Goal: Task Accomplishment & Management: Complete application form

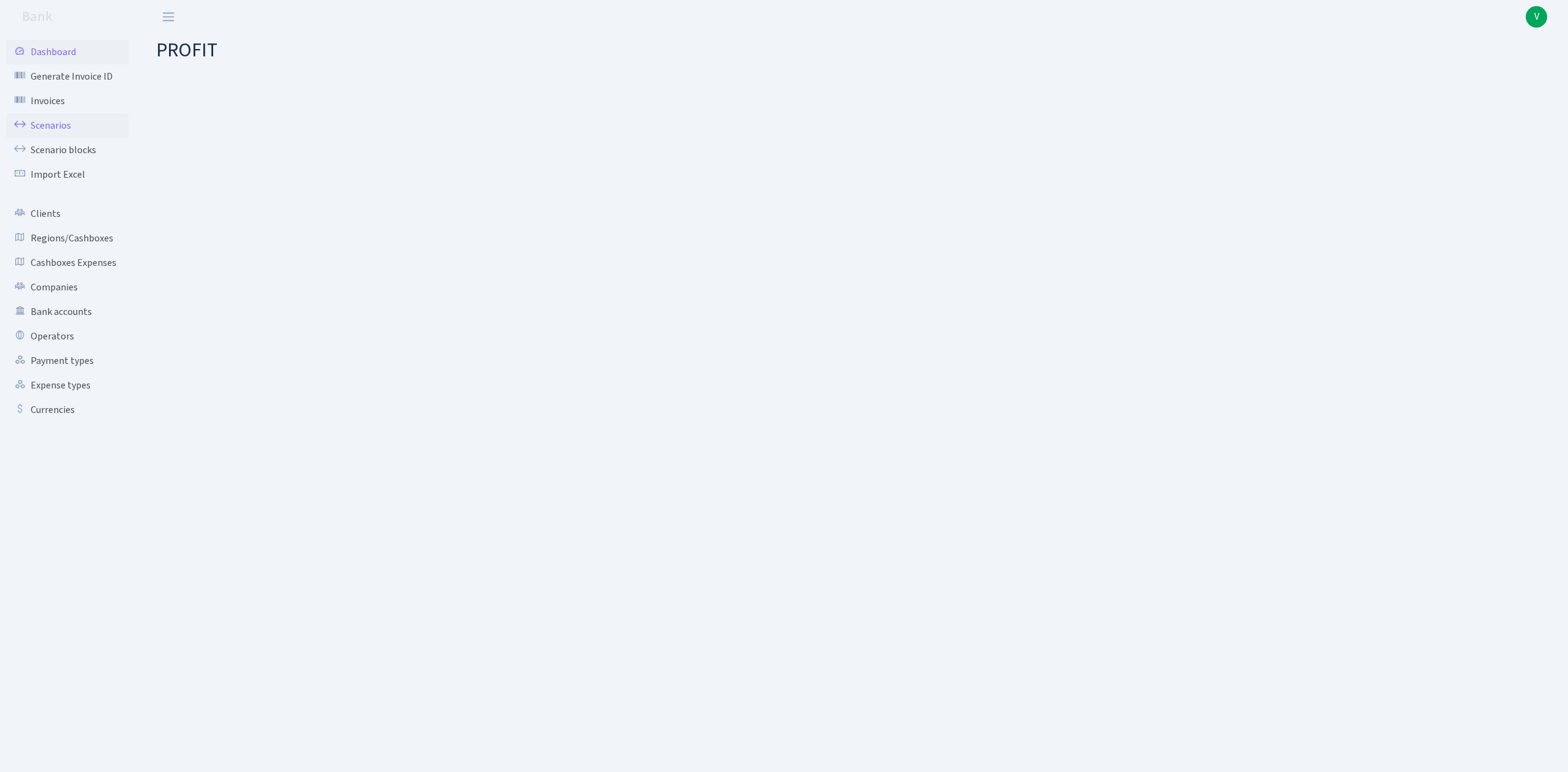
click at [45, 126] on link "Scenarios" at bounding box center [67, 125] width 123 height 25
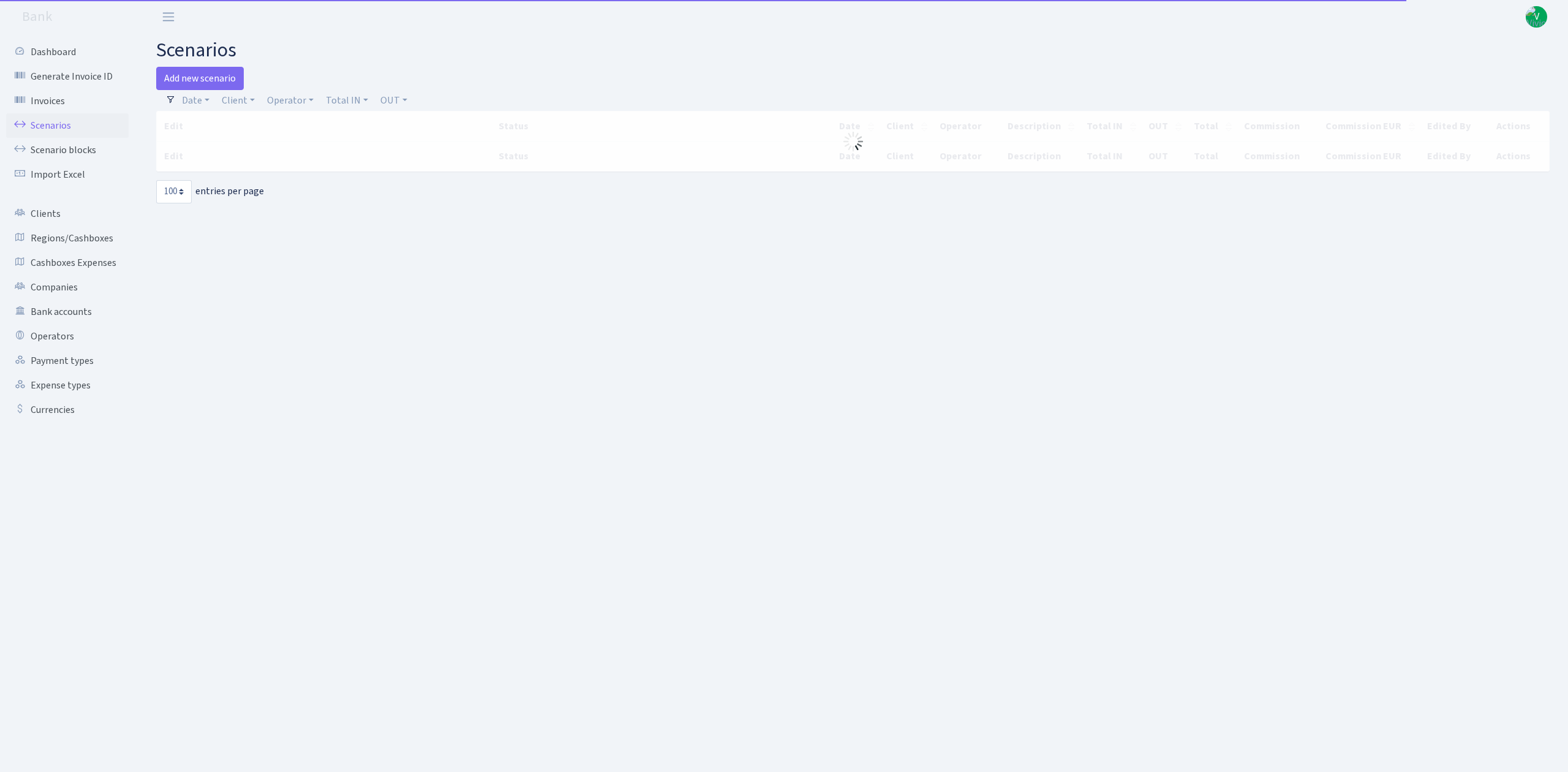
select select "100"
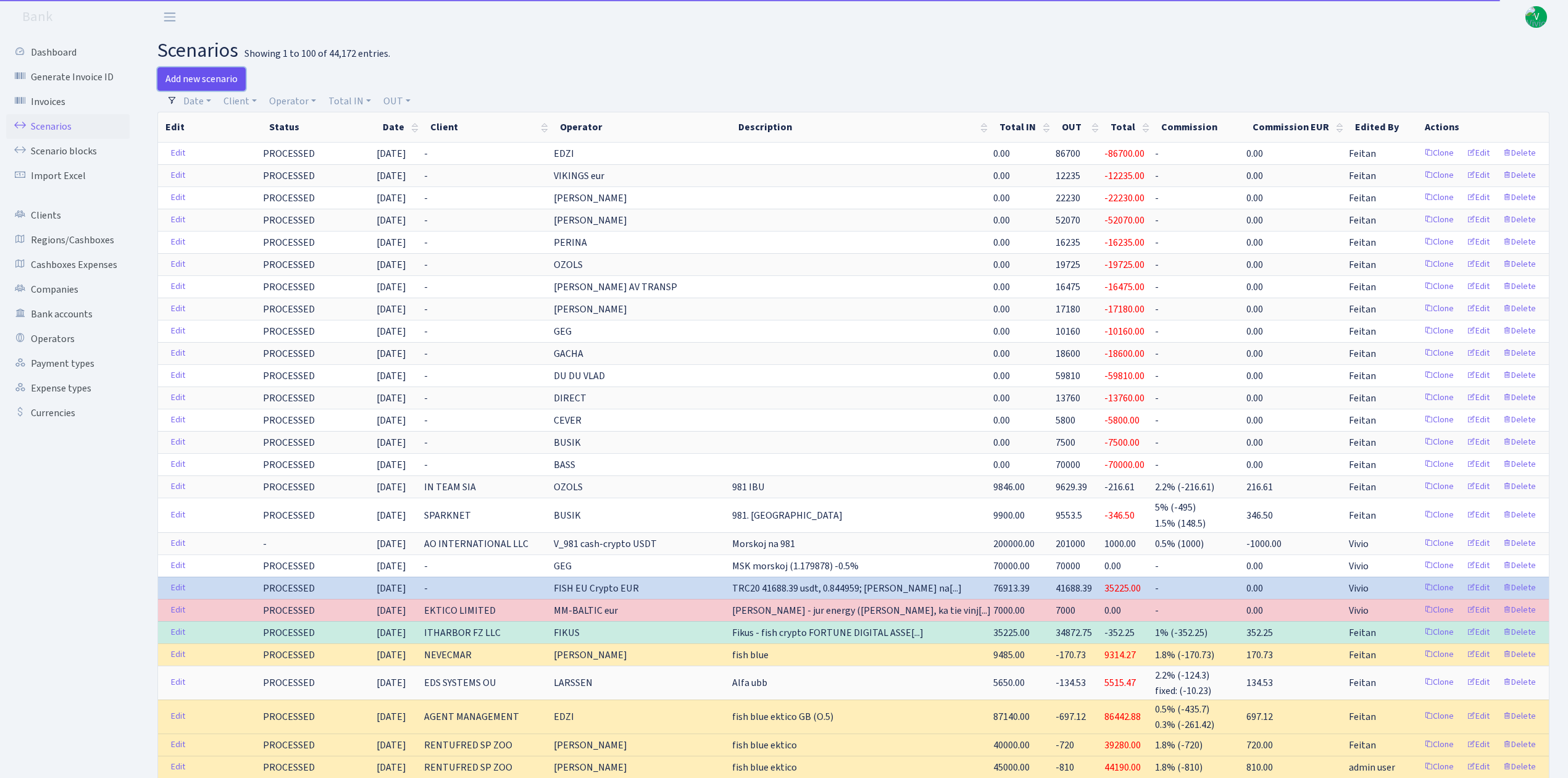
click at [208, 74] on link "Add new scenario" at bounding box center [201, 78] width 88 height 23
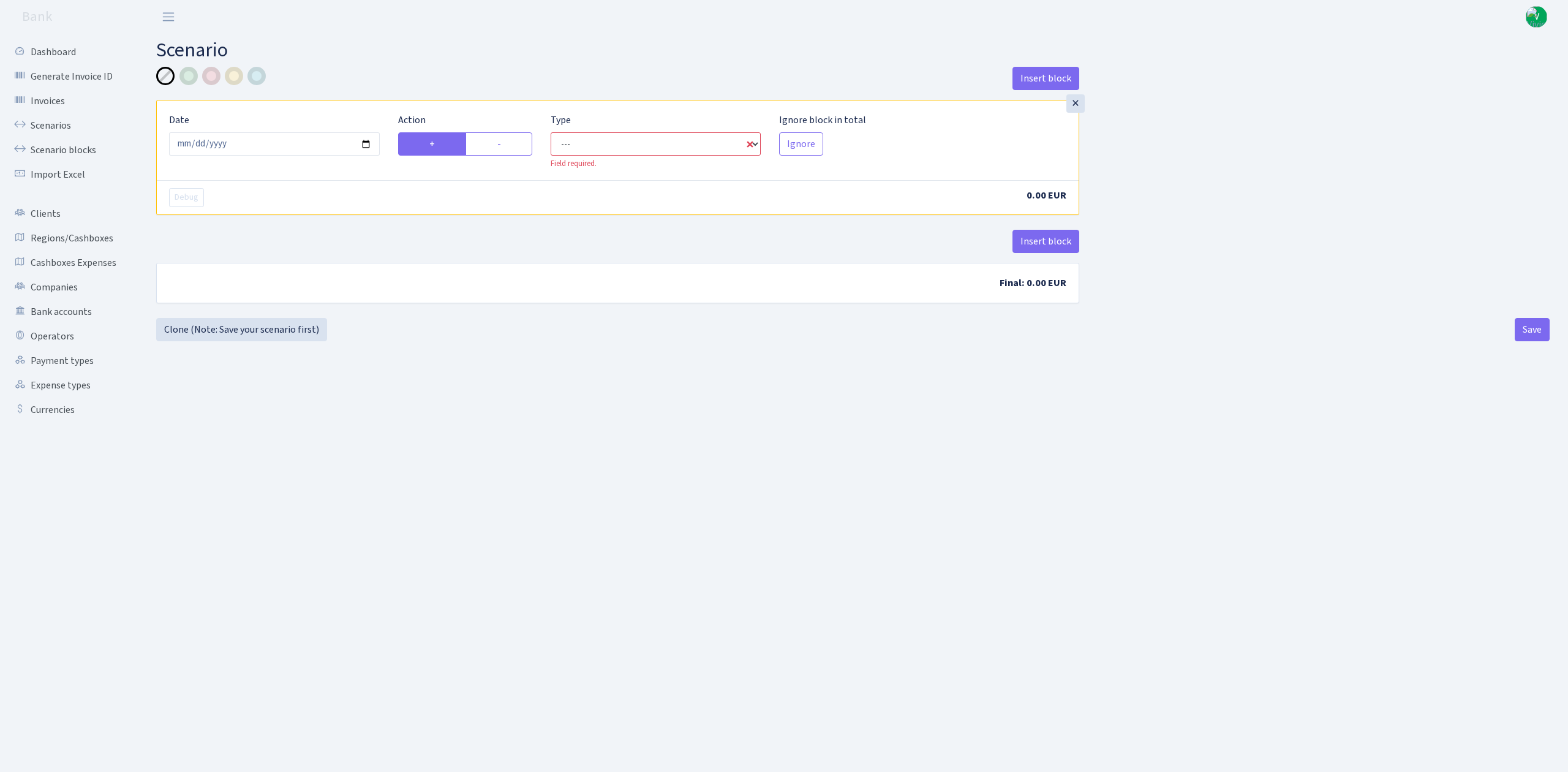
click at [578, 143] on select "--- In Out Commission" at bounding box center [655, 144] width 210 height 23
select select "in"
click at [550, 133] on select "--- In Out Commission" at bounding box center [655, 144] width 210 height 23
select select "1"
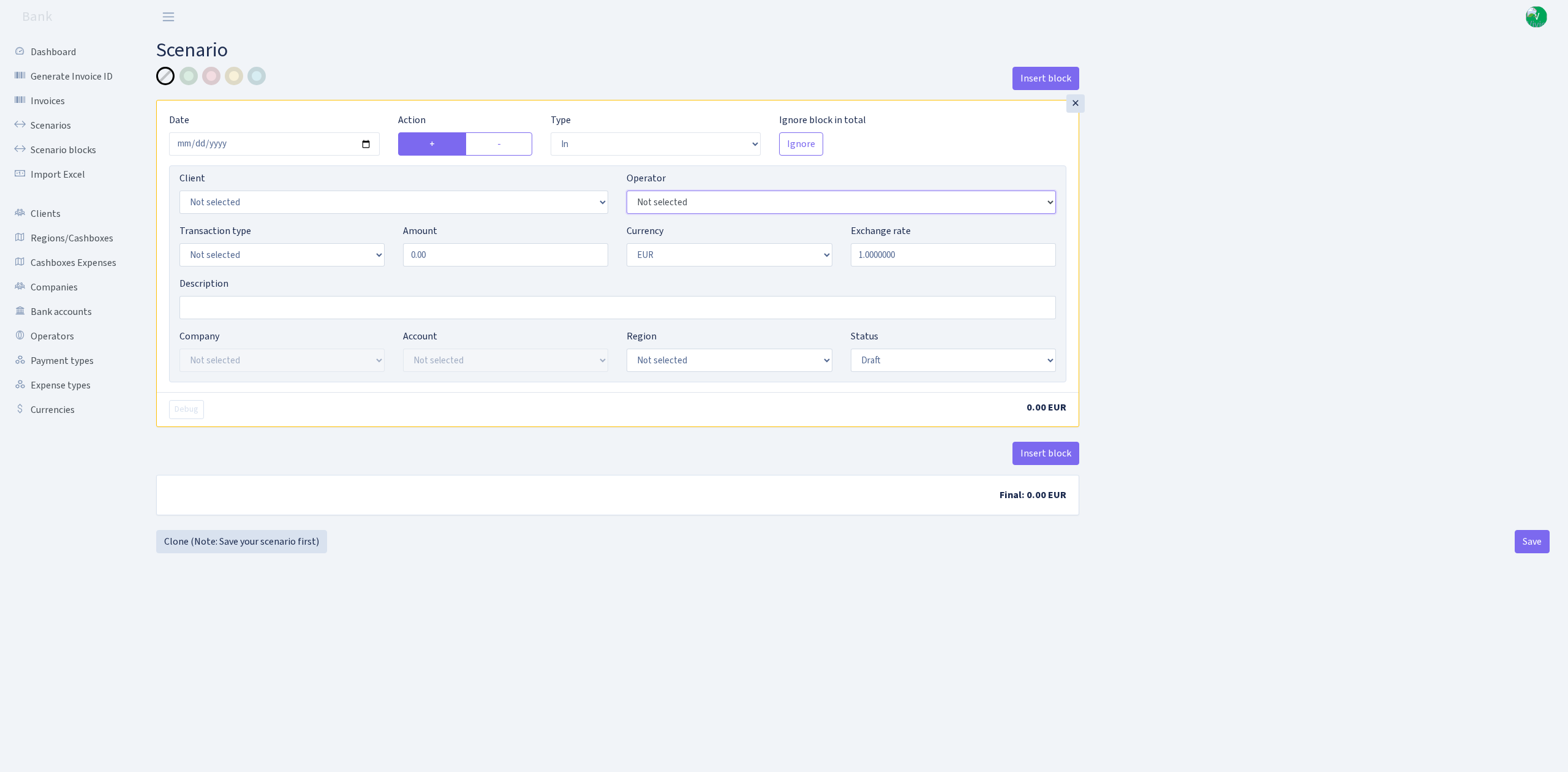
click at [732, 204] on select "Not selected 981 981 AED 981 BN usdt 981 CASH USDT 981 CASH USDT EUR 981 GOLD 9…" at bounding box center [841, 201] width 429 height 23
select select "242"
click at [627, 192] on select "Not selected 981 981 AED 981 BN usdt 981 CASH USDT 981 CASH USDT EUR 981 GOLD 9…" at bounding box center [841, 201] width 429 height 23
click at [229, 262] on select "Not selected 981 ELF FISH crypto GIRT IVO dekl MM-BALTIC eur UAB Bank Cash Cash…" at bounding box center [282, 255] width 205 height 23
select select "2"
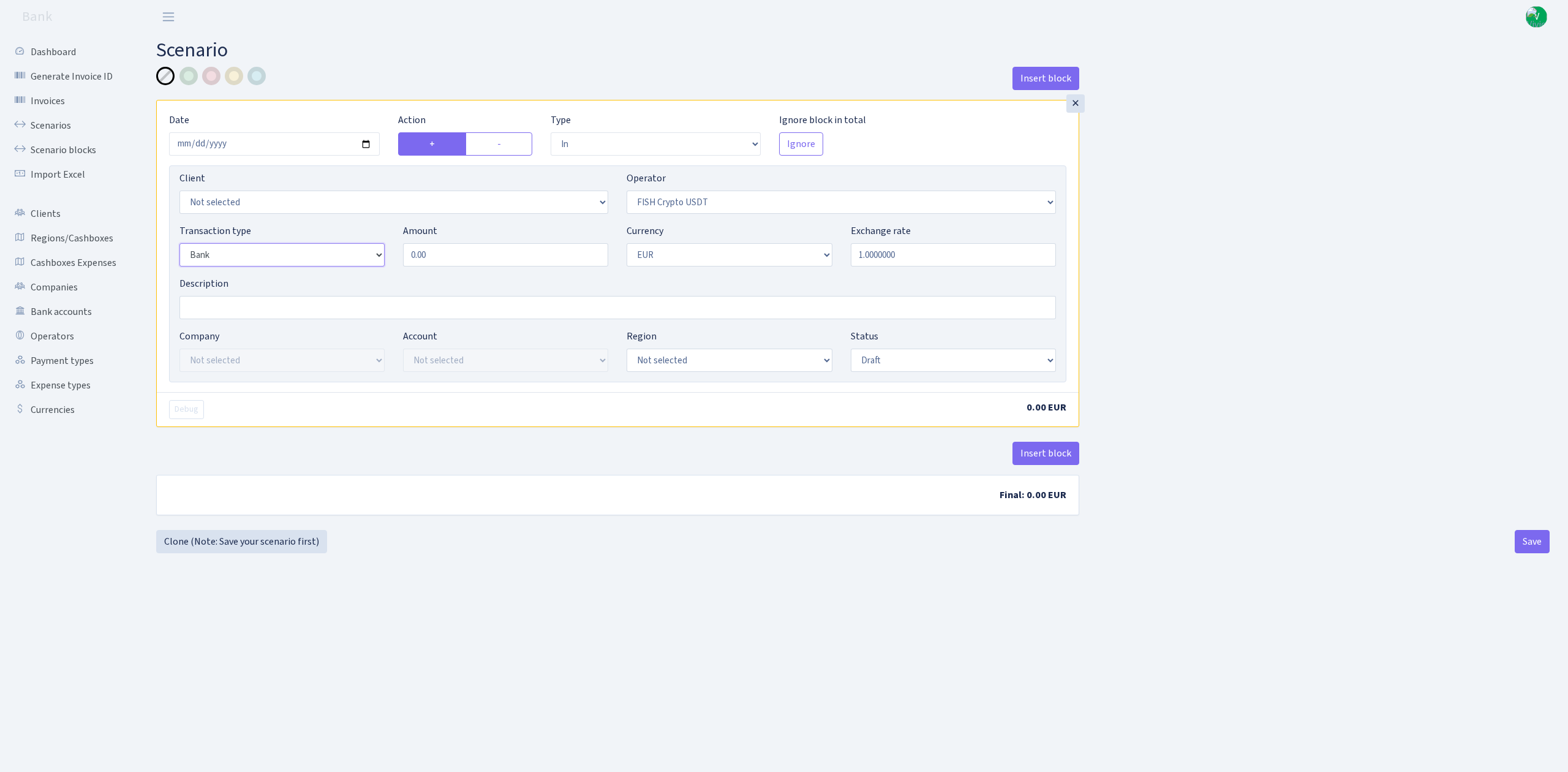
click at [180, 244] on select "Not selected 981 ELF FISH crypto GIRT IVO dekl MM-BALTIC eur UAB Bank Cash Cash…" at bounding box center [282, 255] width 205 height 23
click at [487, 258] on input "0.00" at bounding box center [505, 255] width 205 height 23
drag, startPoint x: 463, startPoint y: 254, endPoint x: 338, endPoint y: 241, distance: 125.7
click at [338, 241] on div "Transaction type Not selected 981 ELF FISH crypto [PERSON_NAME] MM-BALTIC eur U…" at bounding box center [617, 250] width 895 height 52
drag, startPoint x: 476, startPoint y: 255, endPoint x: 362, endPoint y: 261, distance: 114.2
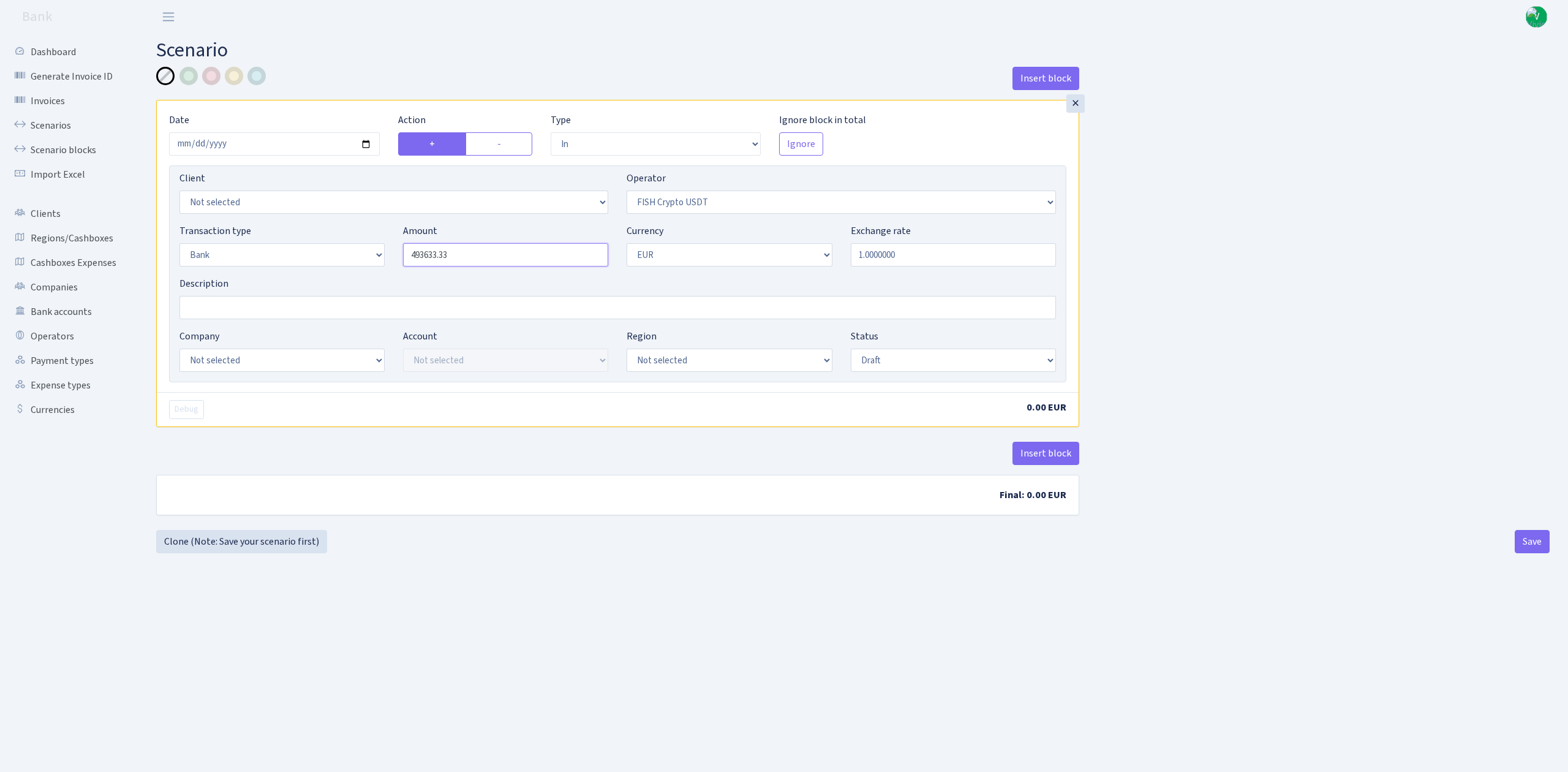
click at [362, 261] on div "Transaction type Not selected 981 ELF FISH crypto GIRT IVO dekl MM-BALTIC eur U…" at bounding box center [617, 250] width 895 height 52
type input "493,633.33"
click at [681, 261] on select "Not selected AED BGN BTC ETH EUR GBP JPN RUB TRX UAH" at bounding box center [729, 255] width 205 height 23
select select "6"
click at [627, 244] on select "Not selected AED BGN BTC ETH EUR GBP JPN RUB TRX UAH" at bounding box center [729, 255] width 205 height 23
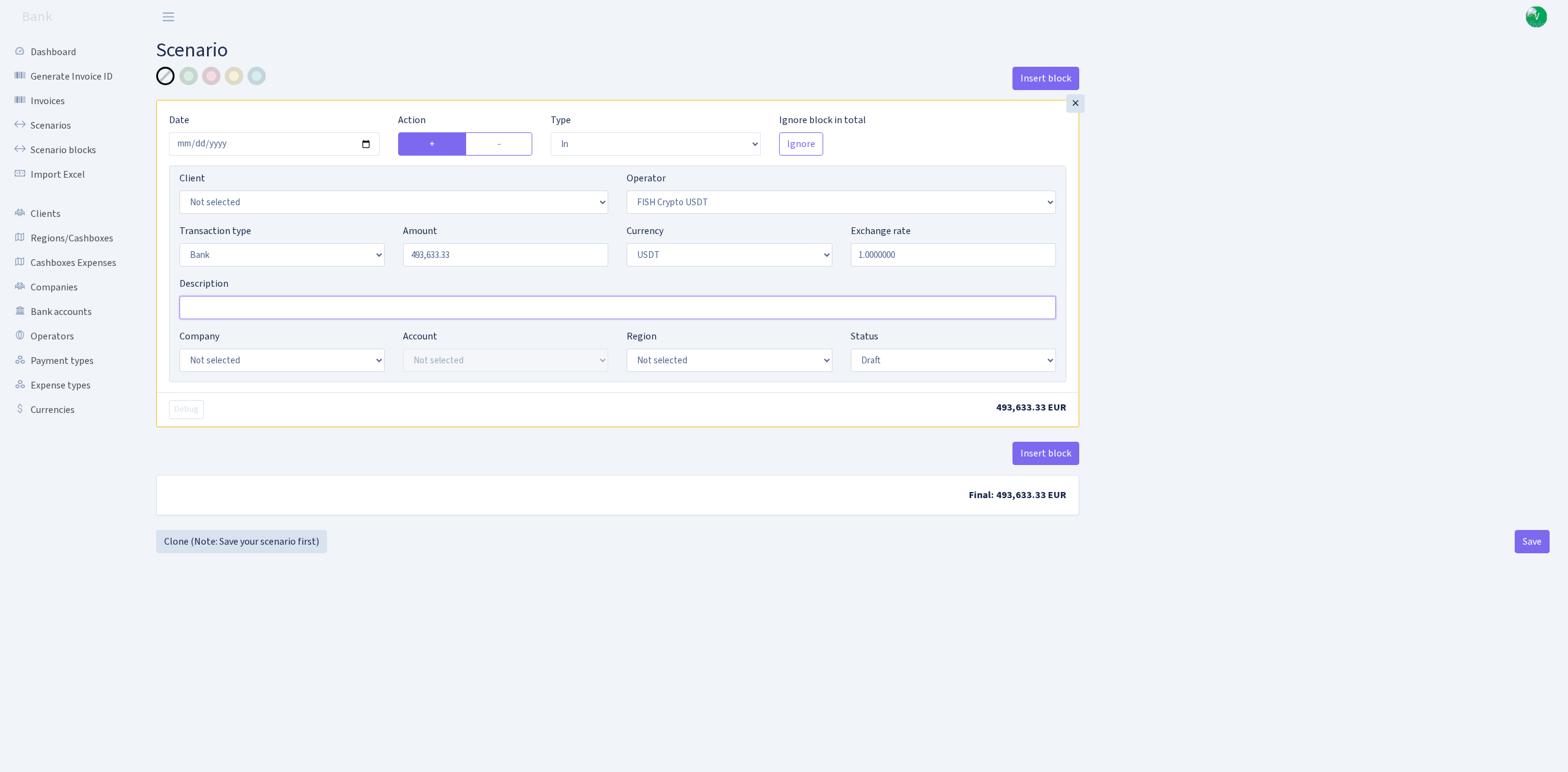
click at [291, 302] on input "Description" at bounding box center [618, 307] width 877 height 23
paste input "493633.33"
click at [314, 307] on input "TRC20 493633.33 usdt (" at bounding box center [618, 307] width 877 height 23
paste input "415089.58/0.8442500=491666.67+0.4%=493633.33usdt"
type input "TRC20 493633.33 usdt (415089.58/0.8442500=491666.67+0.4%=493633.33usdt)"
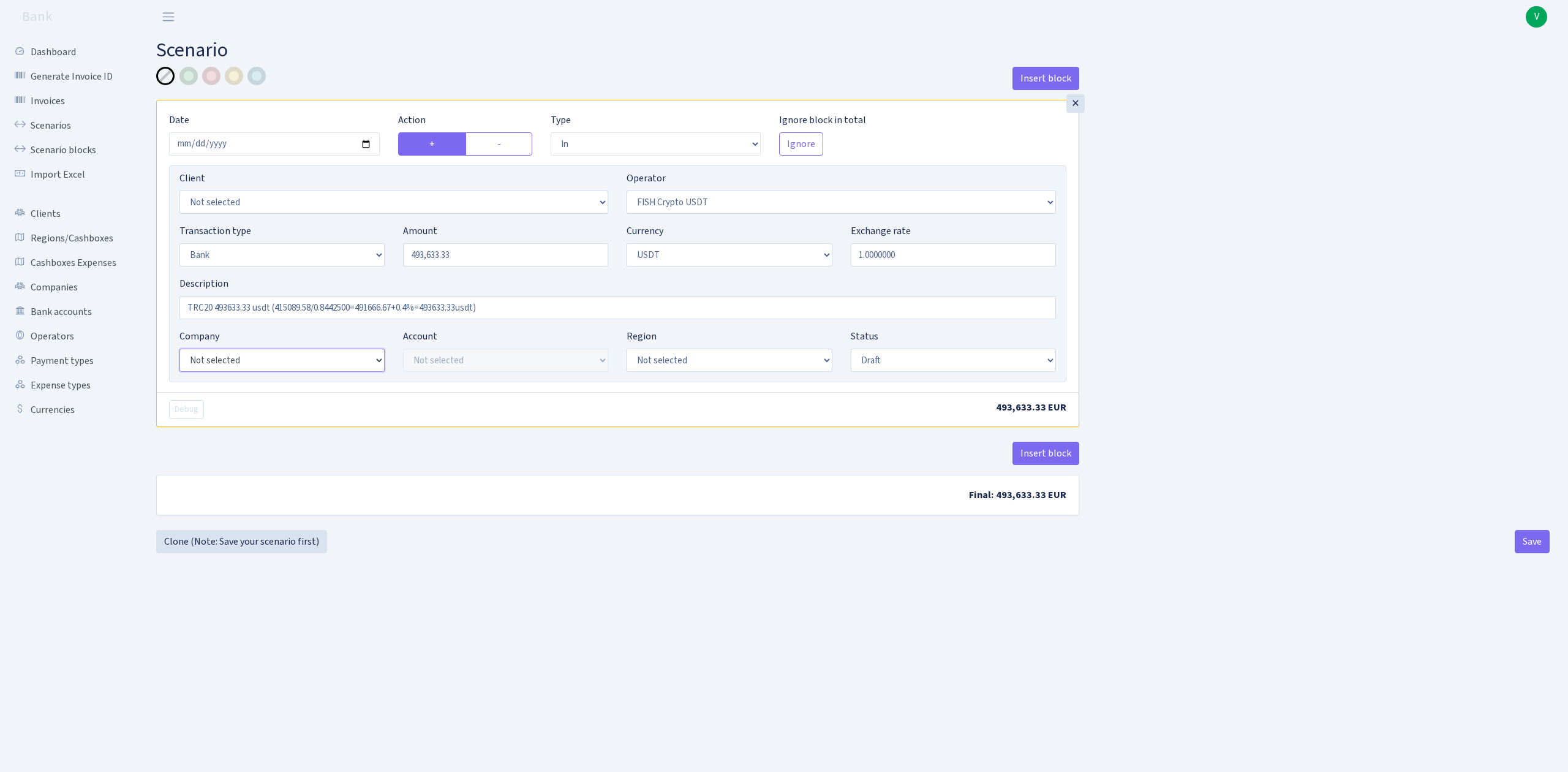
click at [312, 358] on select "Not selected ALFASTAR ATARA COMMERCE LTD CONTROL BASE CRYPTO TOMASS CRYPTO wall…" at bounding box center [282, 359] width 205 height 23
select select "20"
click at [180, 350] on select "Not selected ALFASTAR ATARA COMMERCE LTD CONTROL BASE CRYPTO TOMASS CRYPTO wall…" at bounding box center [282, 359] width 205 height 23
click at [538, 365] on select "Not selected TRC20 2024.08.01 S8dYrDY TRC20 2024.09.12 KEMg2gdc TRC20 2024.10.1…" at bounding box center [505, 359] width 205 height 23
select select "61"
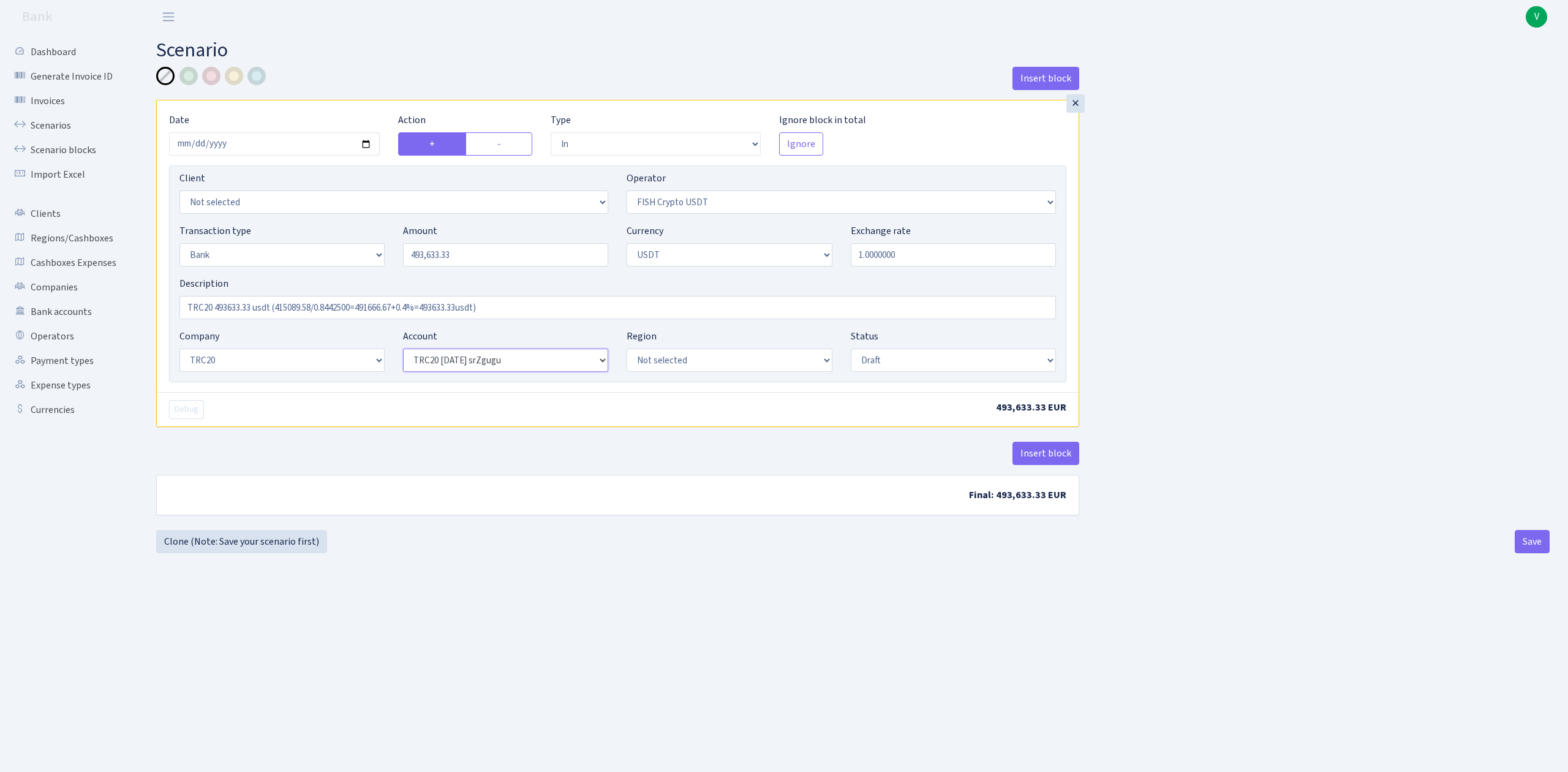
click at [403, 350] on select "Not selected TRC20 2024.08.01 S8dYrDY TRC20 2024.09.12 KEMg2gdc TRC20 2024.10.1…" at bounding box center [505, 359] width 205 height 23
click at [880, 362] on select "Draft Pending Later Never Processed" at bounding box center [953, 359] width 205 height 23
select select "processed"
click at [851, 350] on select "Draft Pending Later Never Processed" at bounding box center [953, 359] width 205 height 23
click at [1534, 537] on button "Save" at bounding box center [1532, 541] width 35 height 23
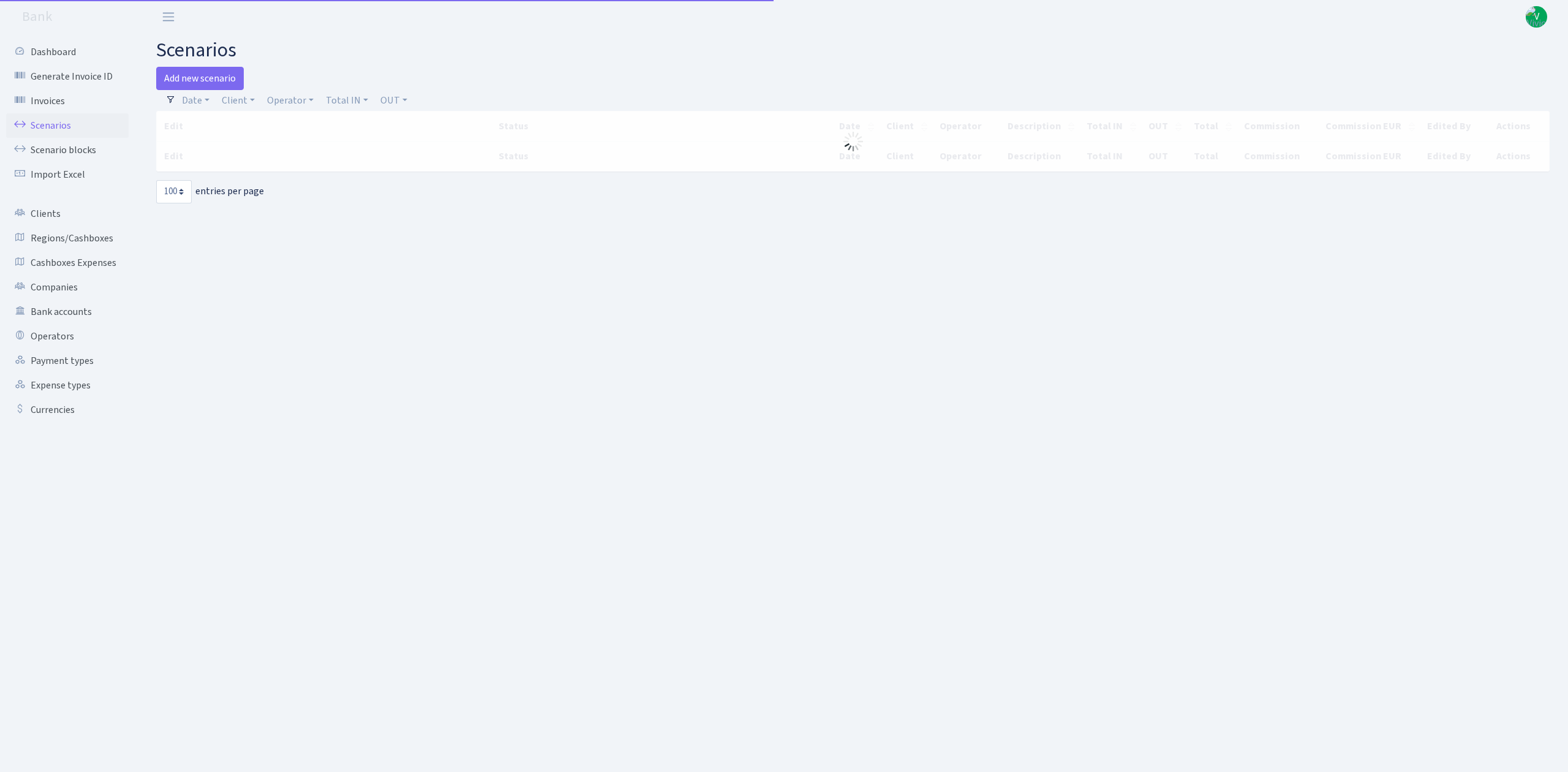
select select "100"
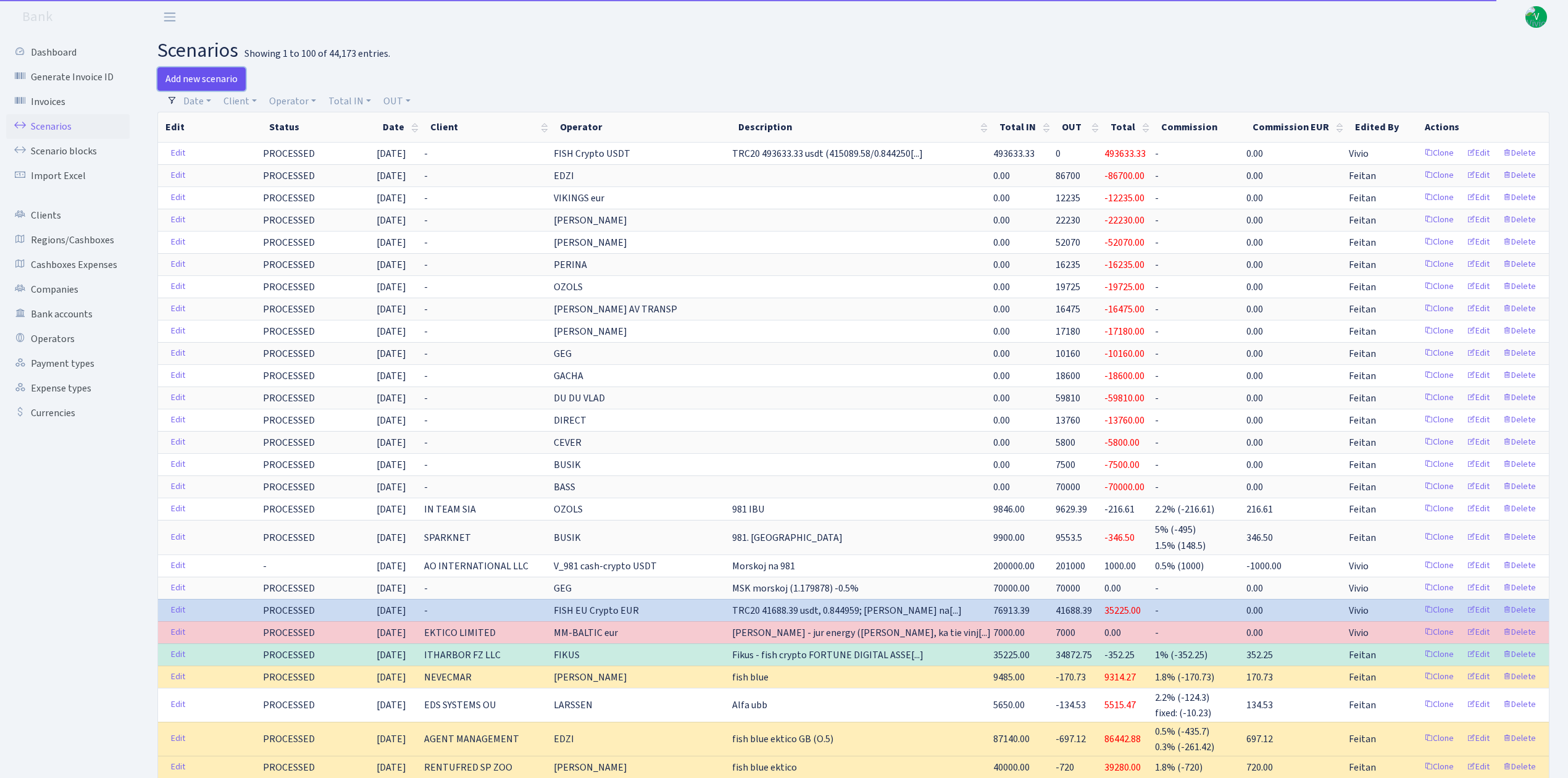
click at [214, 74] on link "Add new scenario" at bounding box center [201, 78] width 88 height 23
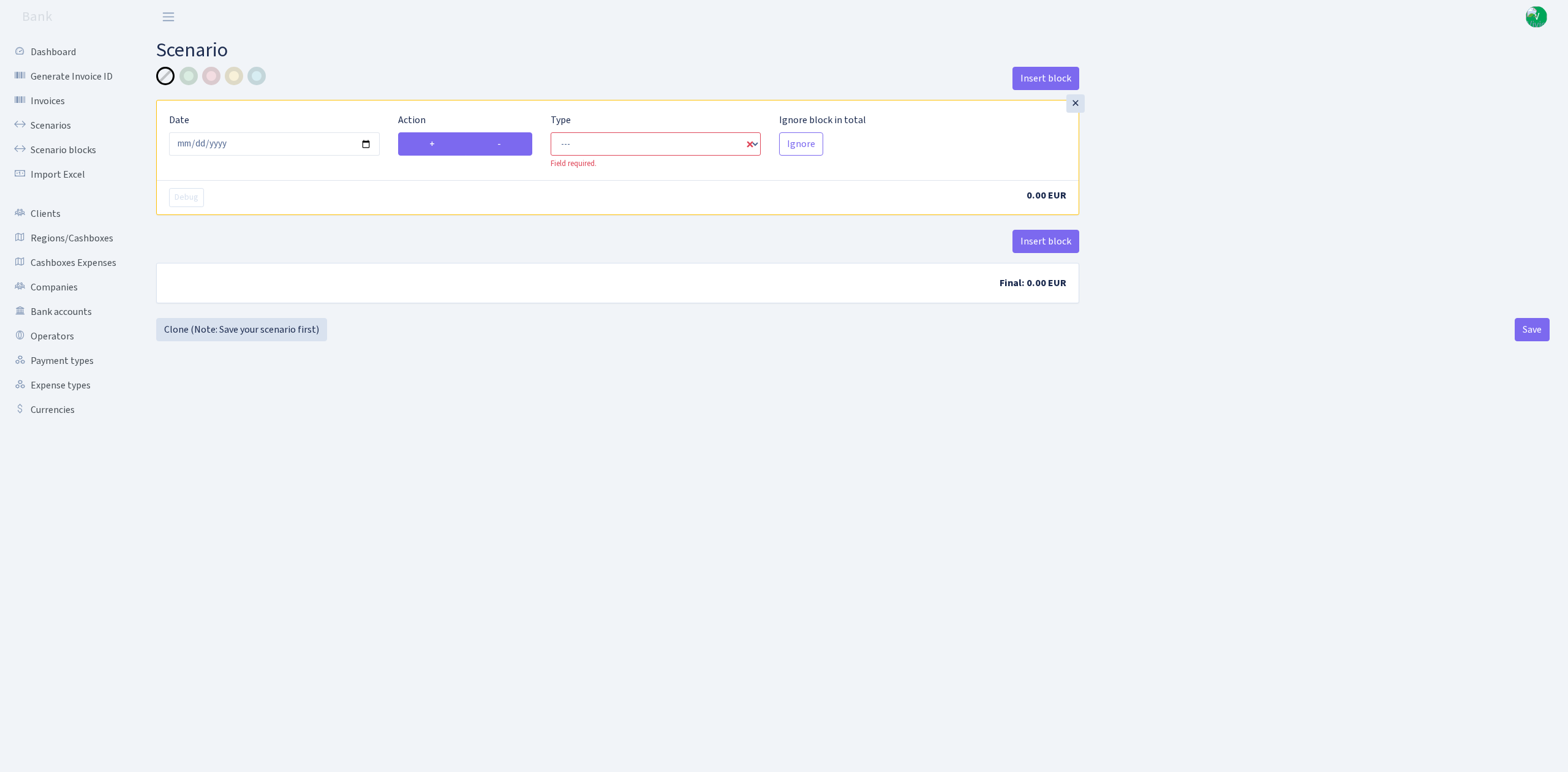
click at [493, 145] on label "-" at bounding box center [499, 144] width 67 height 23
click at [497, 145] on input "-" at bounding box center [501, 140] width 8 height 8
radio input "true"
radio input "false"
click at [592, 142] on select "--- In Out Commission" at bounding box center [655, 144] width 210 height 23
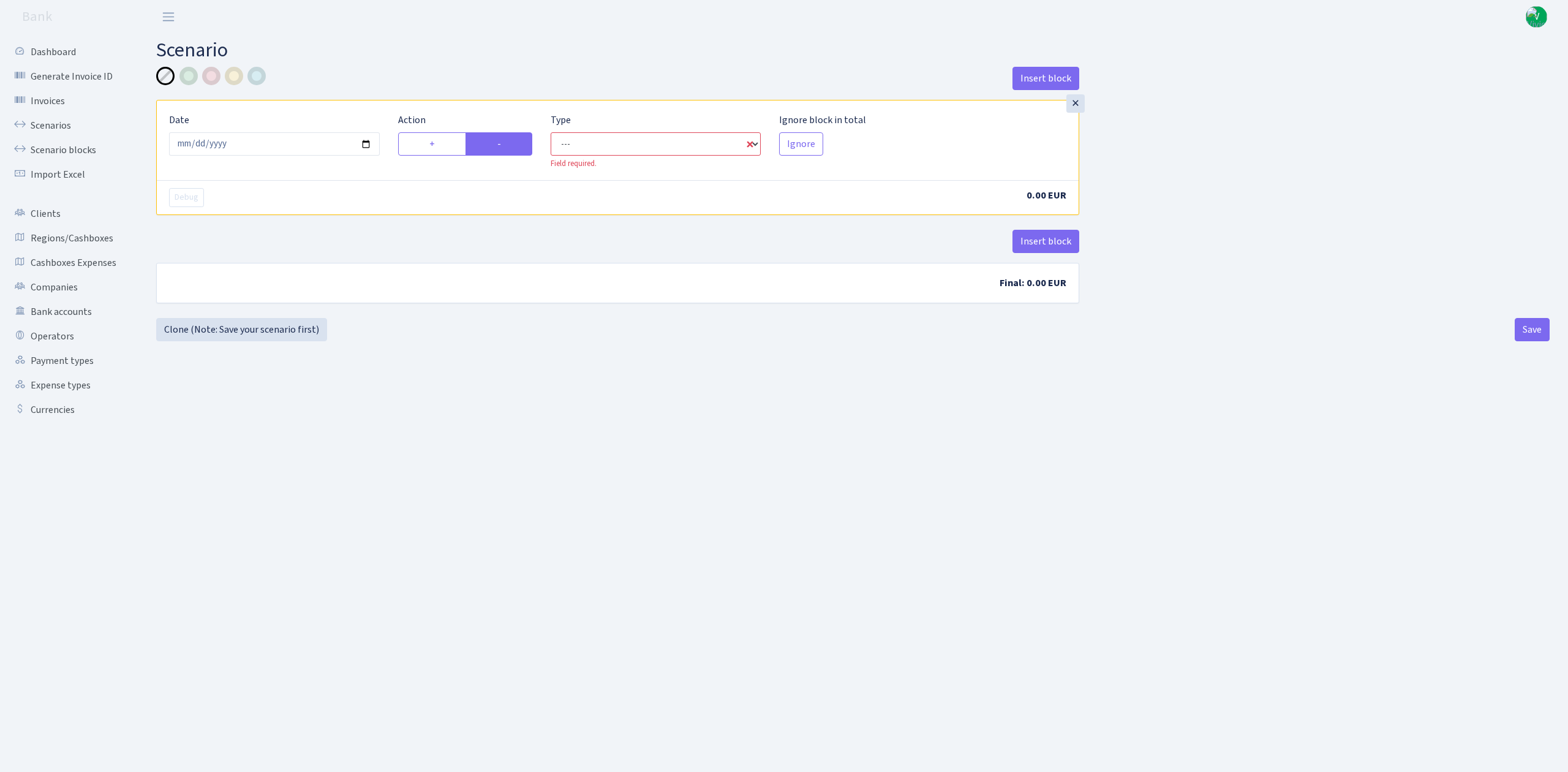
select select "out"
click at [550, 133] on select "--- In Out Commission" at bounding box center [655, 144] width 210 height 23
select select "1"
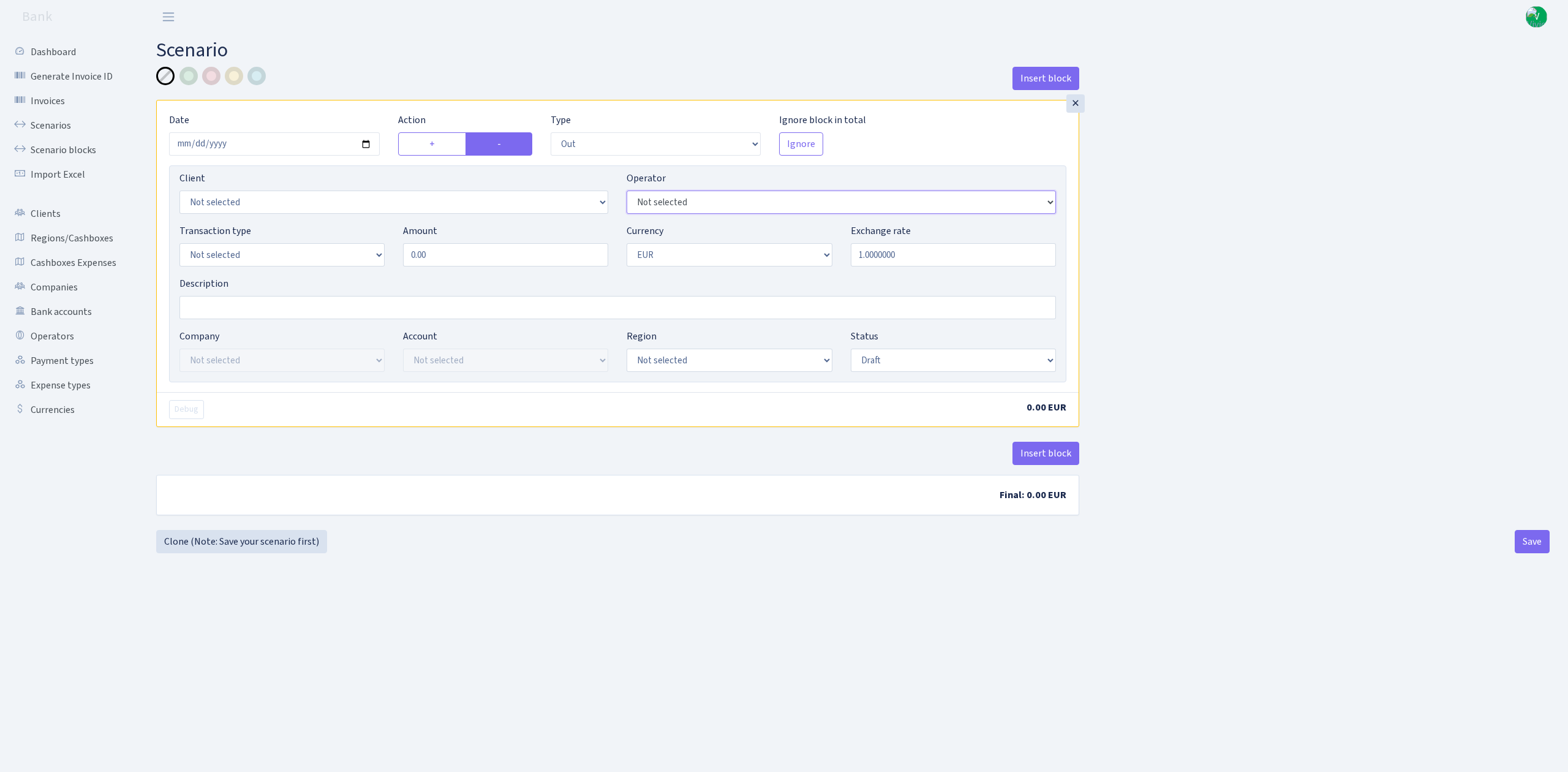
click at [674, 201] on select "Not selected 981 981 AED 981 BN usdt 981 CASH USDT 981 CASH USDT EUR 981 GOLD 9…" at bounding box center [841, 201] width 429 height 23
select select "435"
click at [627, 192] on select "Not selected 981 981 AED 981 BN usdt 981 CASH USDT 981 CASH USDT EUR 981 GOLD 9…" at bounding box center [841, 201] width 429 height 23
click at [214, 261] on select "Not selected 981 ELF FISH crypto GIRT IVO dekl MM-BALTIC eur UAB Bank Cash Cash…" at bounding box center [282, 255] width 205 height 23
select select "2"
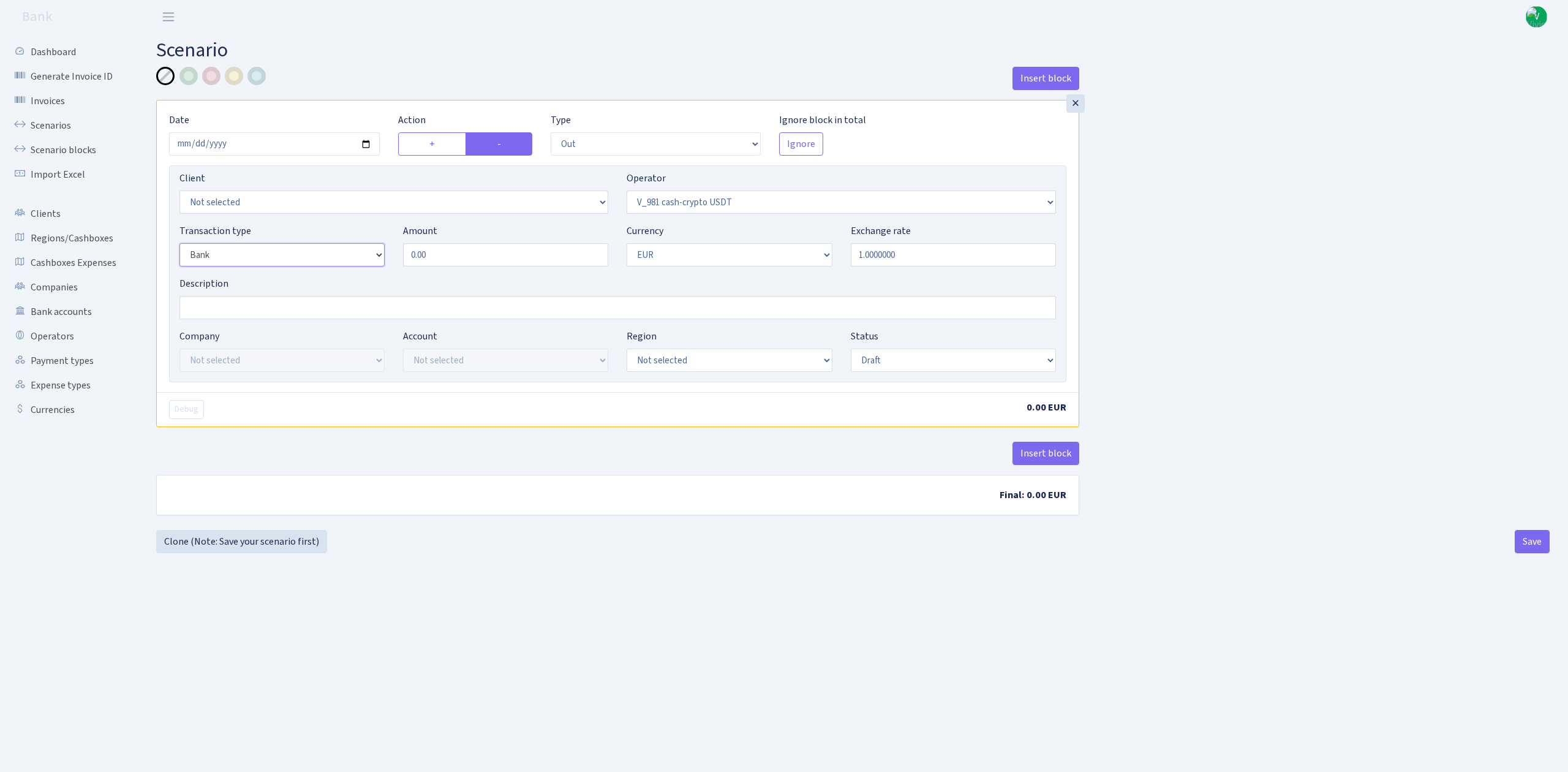
click at [180, 244] on select "Not selected 981 ELF FISH crypto GIRT IVO dekl MM-BALTIC eur UAB Bank Cash Cash…" at bounding box center [282, 255] width 205 height 23
drag, startPoint x: 464, startPoint y: 245, endPoint x: 336, endPoint y: 231, distance: 128.8
click at [336, 231] on div "Transaction type Not selected 981 ELF FISH crypto GIRT IVO dekl MM-BALTIC eur U…" at bounding box center [617, 250] width 895 height 52
click at [665, 258] on select "Not selected AED BGN BTC ETH EUR GBP JPN RUB TRX UAH" at bounding box center [729, 255] width 205 height 23
type input "510,000.00"
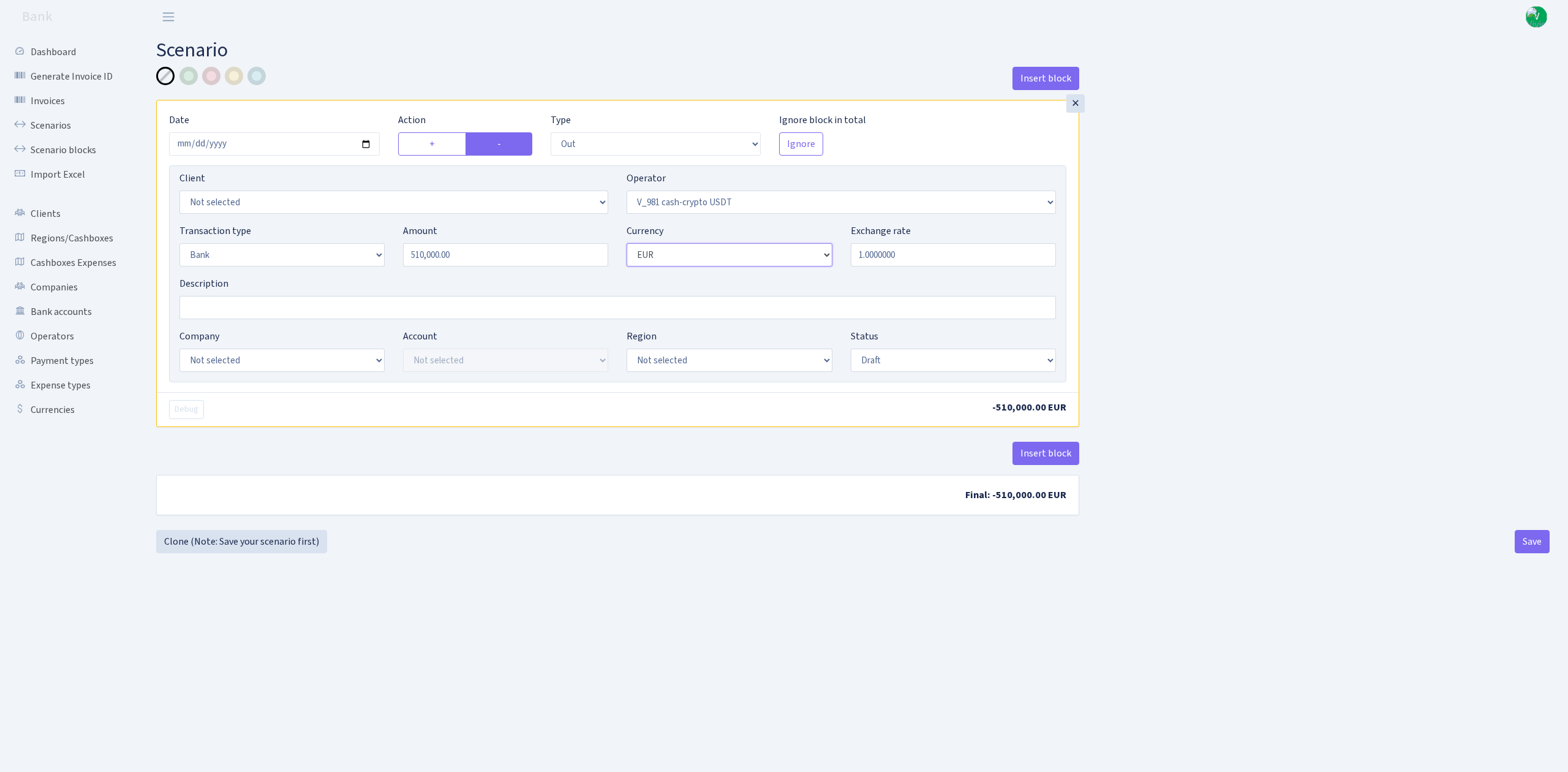
select select "6"
click at [627, 244] on select "Not selected AED BGN BTC ETH EUR GBP JPN RUB TRX UAH" at bounding box center [729, 255] width 205 height 23
click at [705, 537] on div "Insert block × Date 2025-09-17 Action + - Type --- In Out Commission Field requ…" at bounding box center [853, 310] width 1394 height 487
click at [291, 306] on input "Description" at bounding box center [618, 307] width 877 height 23
type input "TRC20 510000 usdt"
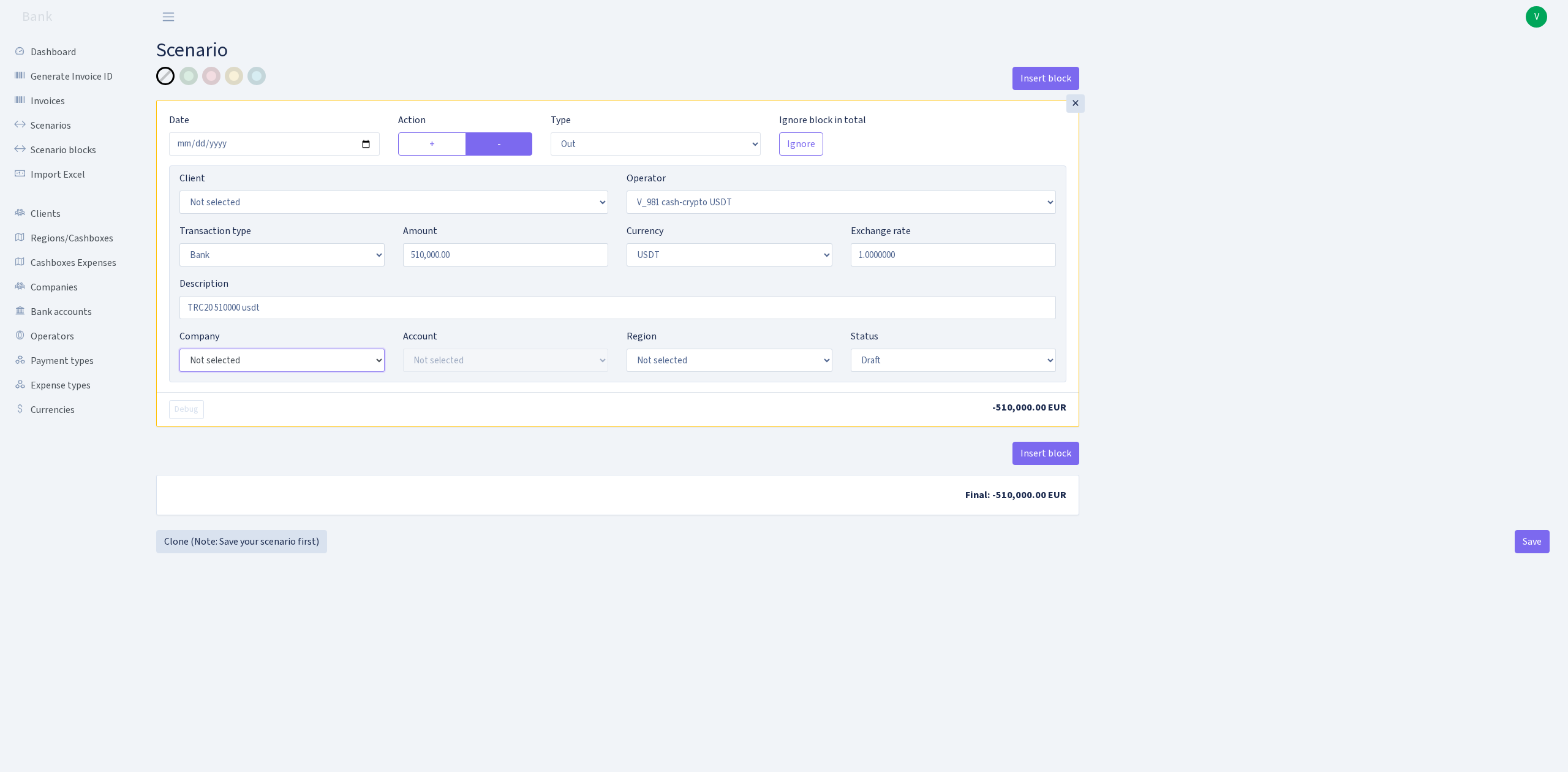
click at [324, 362] on select "Not selected ALFASTAR ATARA COMMERCE LTD CONTROL BASE CRYPTO TOMASS CRYPTO wall…" at bounding box center [282, 359] width 205 height 23
select select "20"
click at [180, 350] on select "Not selected ALFASTAR ATARA COMMERCE LTD CONTROL BASE CRYPTO TOMASS CRYPTO wall…" at bounding box center [282, 359] width 205 height 23
click at [544, 363] on select "Not selected TRC20 2024.08.01 S8dYrDY TRC20 2024.09.12 KEMg2gdc TRC20 2024.10.1…" at bounding box center [505, 359] width 205 height 23
select select "61"
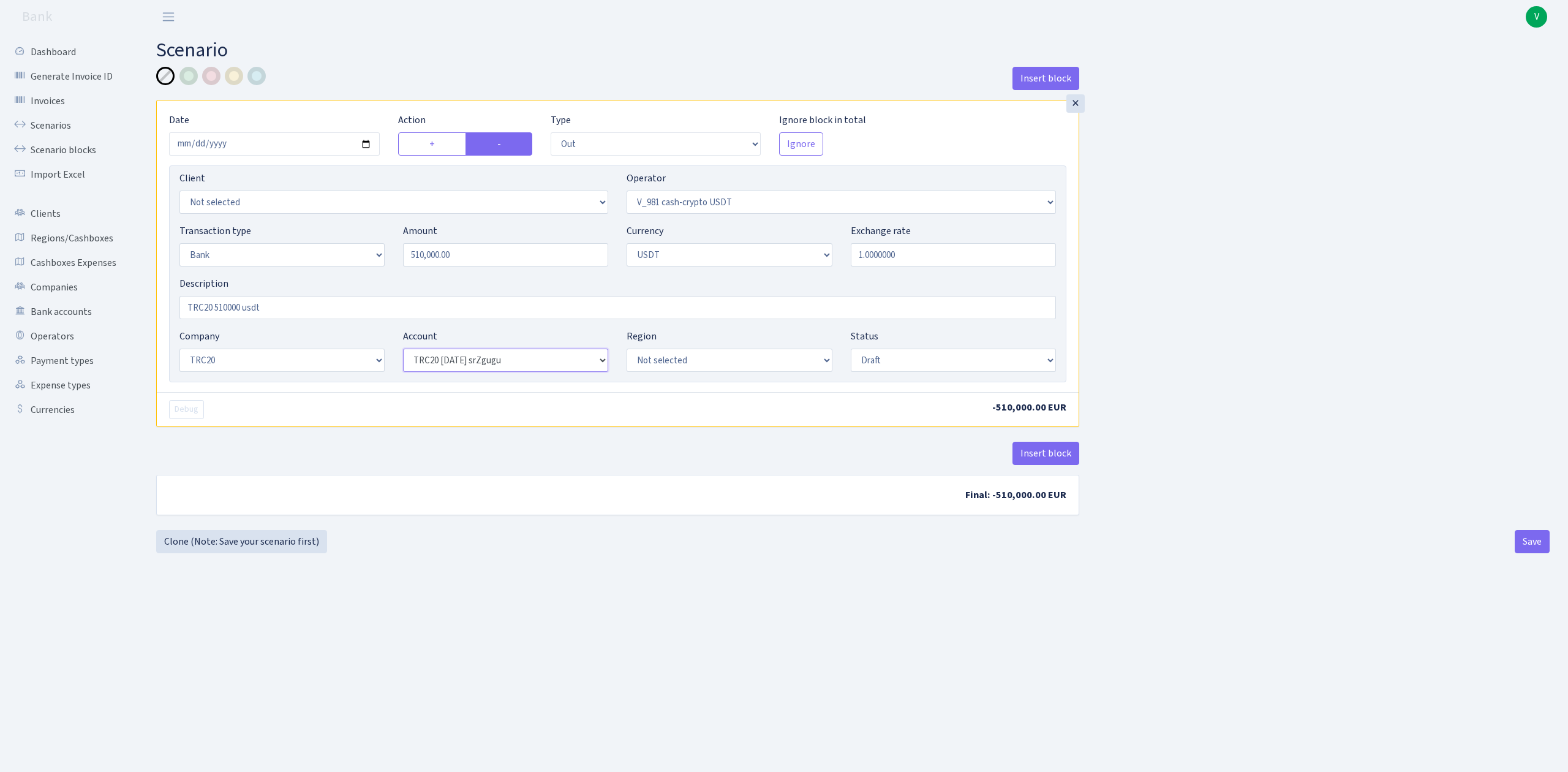
click at [403, 350] on select "Not selected TRC20 2024.08.01 S8dYrDY TRC20 2024.09.12 KEMg2gdc TRC20 2024.10.1…" at bounding box center [505, 359] width 205 height 23
click at [913, 368] on select "Draft Pending Later Never Processed" at bounding box center [953, 359] width 205 height 23
select select "processed"
click at [851, 350] on select "Draft Pending Later Never Processed" at bounding box center [953, 359] width 205 height 23
drag, startPoint x: 1524, startPoint y: 545, endPoint x: 1529, endPoint y: 553, distance: 9.4
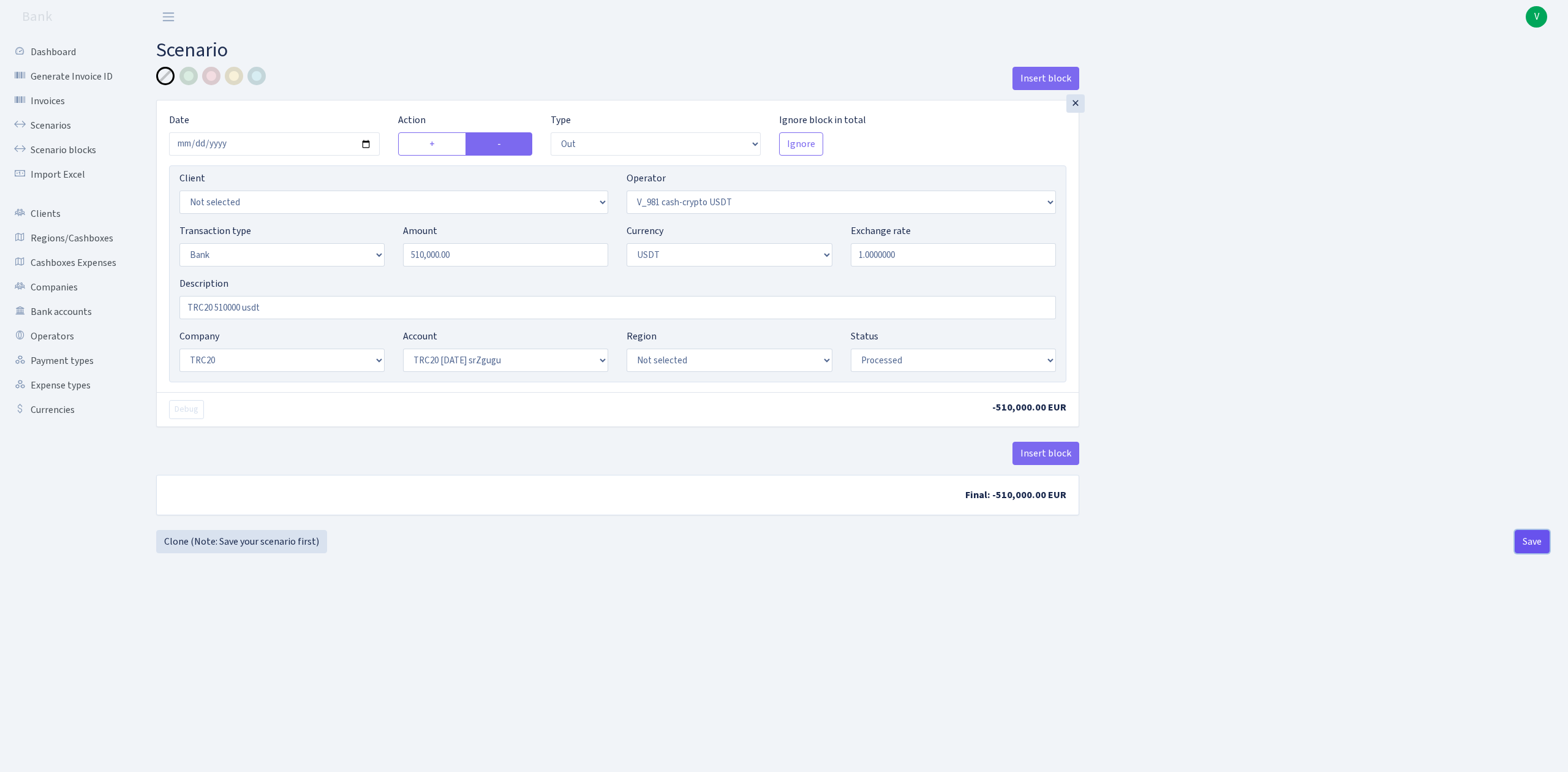
click at [1529, 552] on button "Save" at bounding box center [1532, 541] width 35 height 23
select select "out"
select select "435"
select select "2"
select select "6"
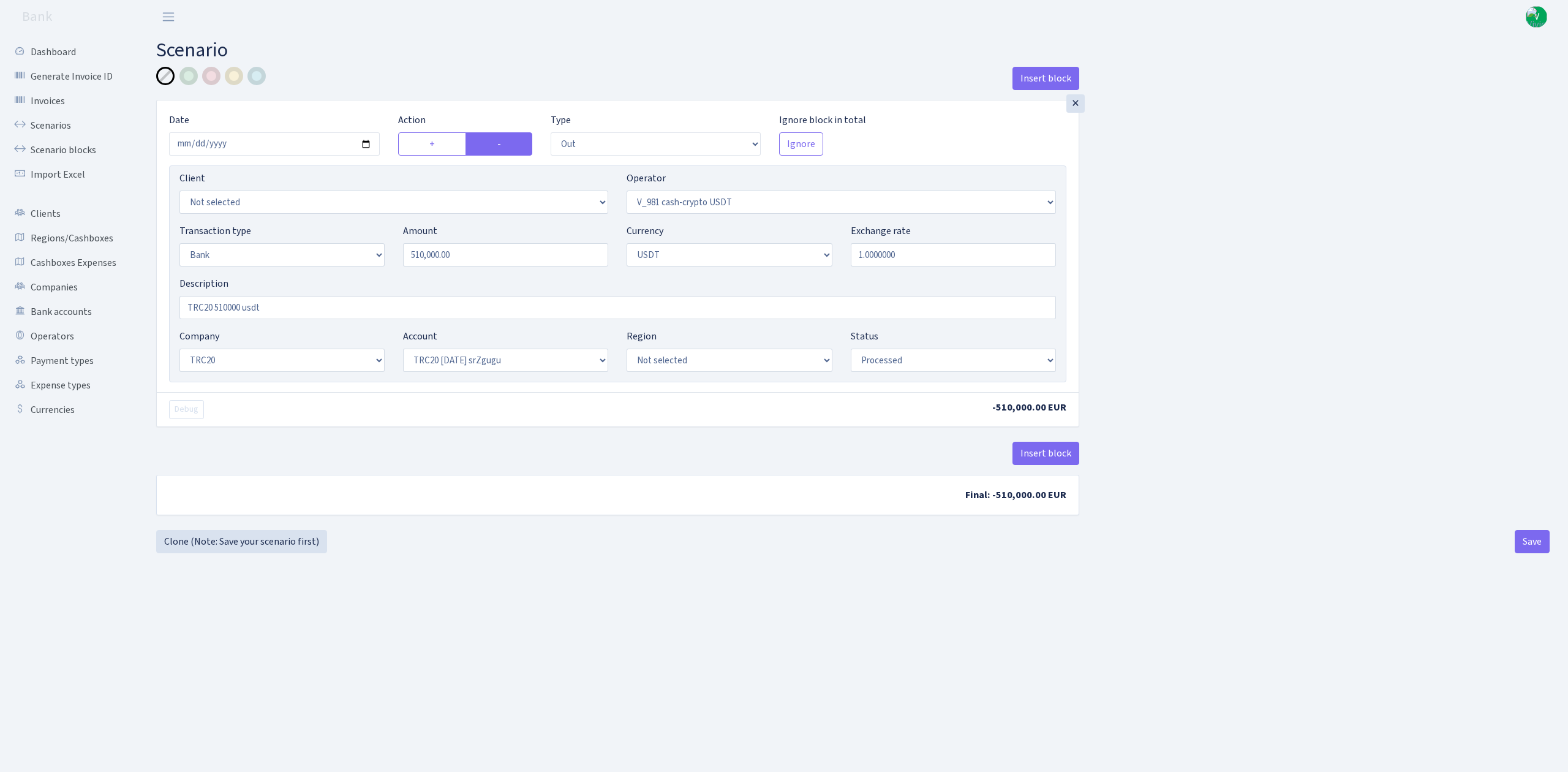
select select "20"
select select "61"
select select "processed"
click at [62, 123] on link "Scenarios" at bounding box center [67, 125] width 123 height 25
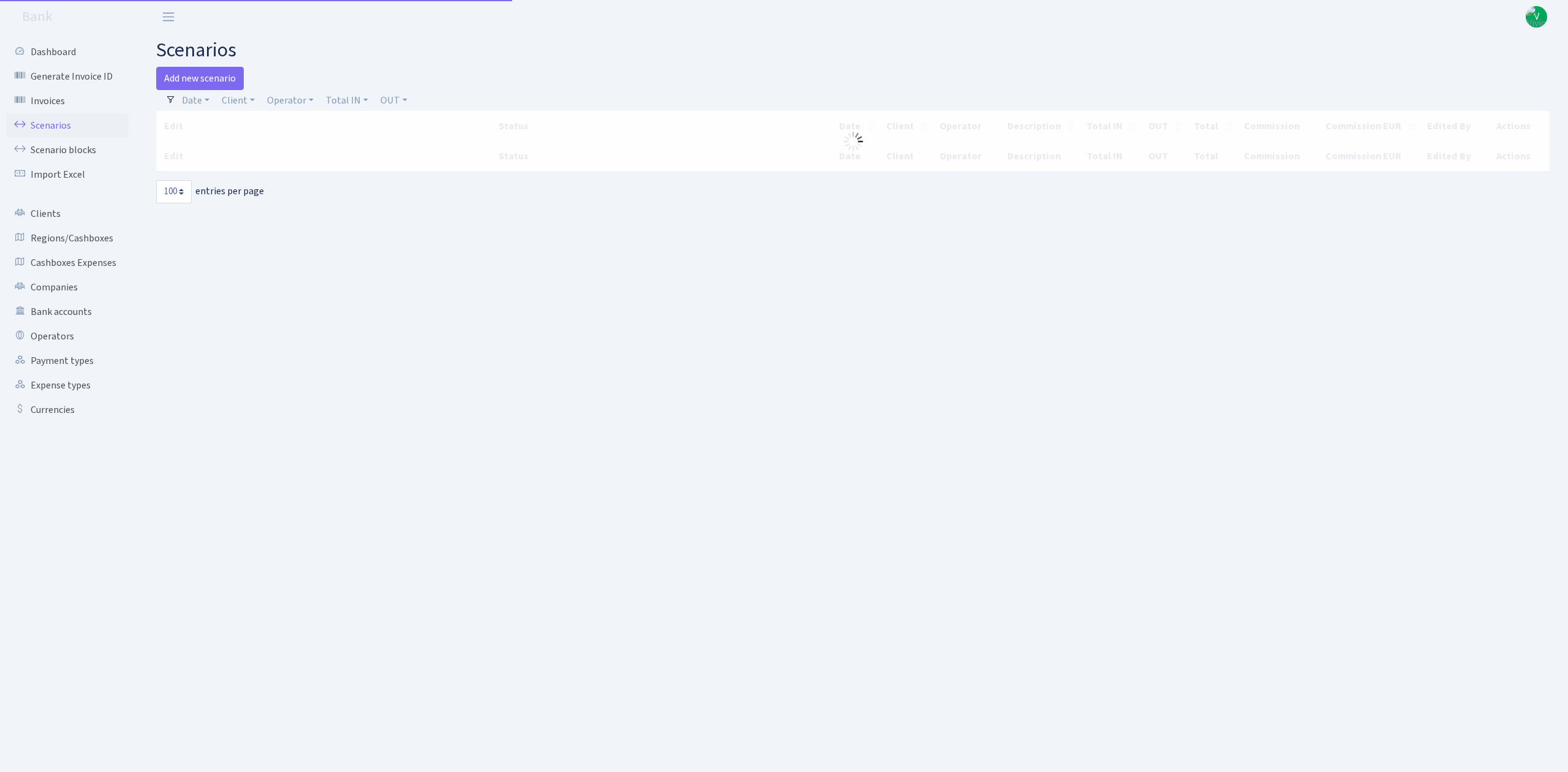
select select "100"
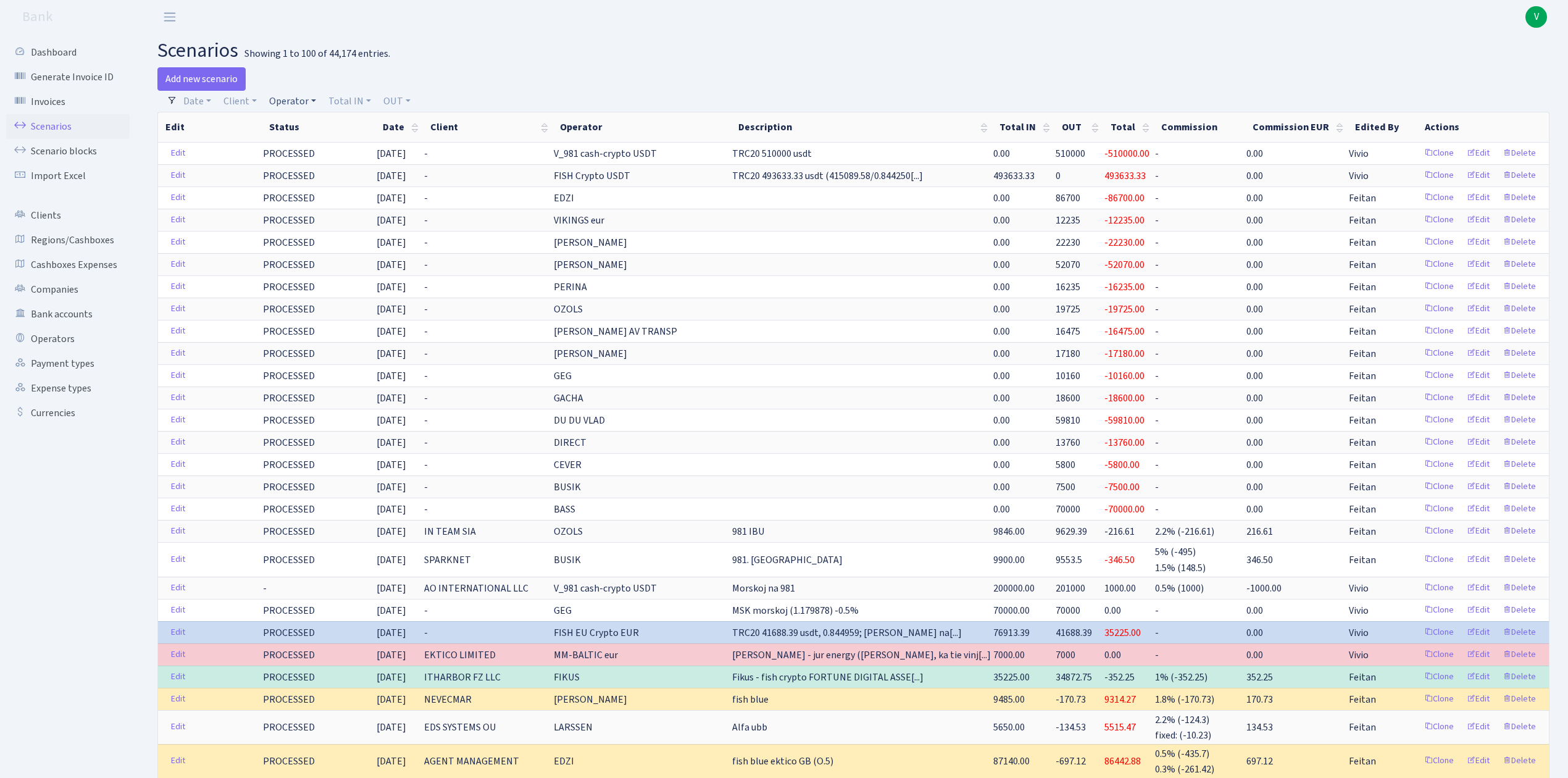
click at [290, 95] on link "Operator" at bounding box center [292, 101] width 57 height 21
click at [312, 148] on input "search" at bounding box center [313, 145] width 91 height 19
type input "981"
click at [329, 254] on li "V_981 cash-crypto USDT" at bounding box center [313, 263] width 94 height 35
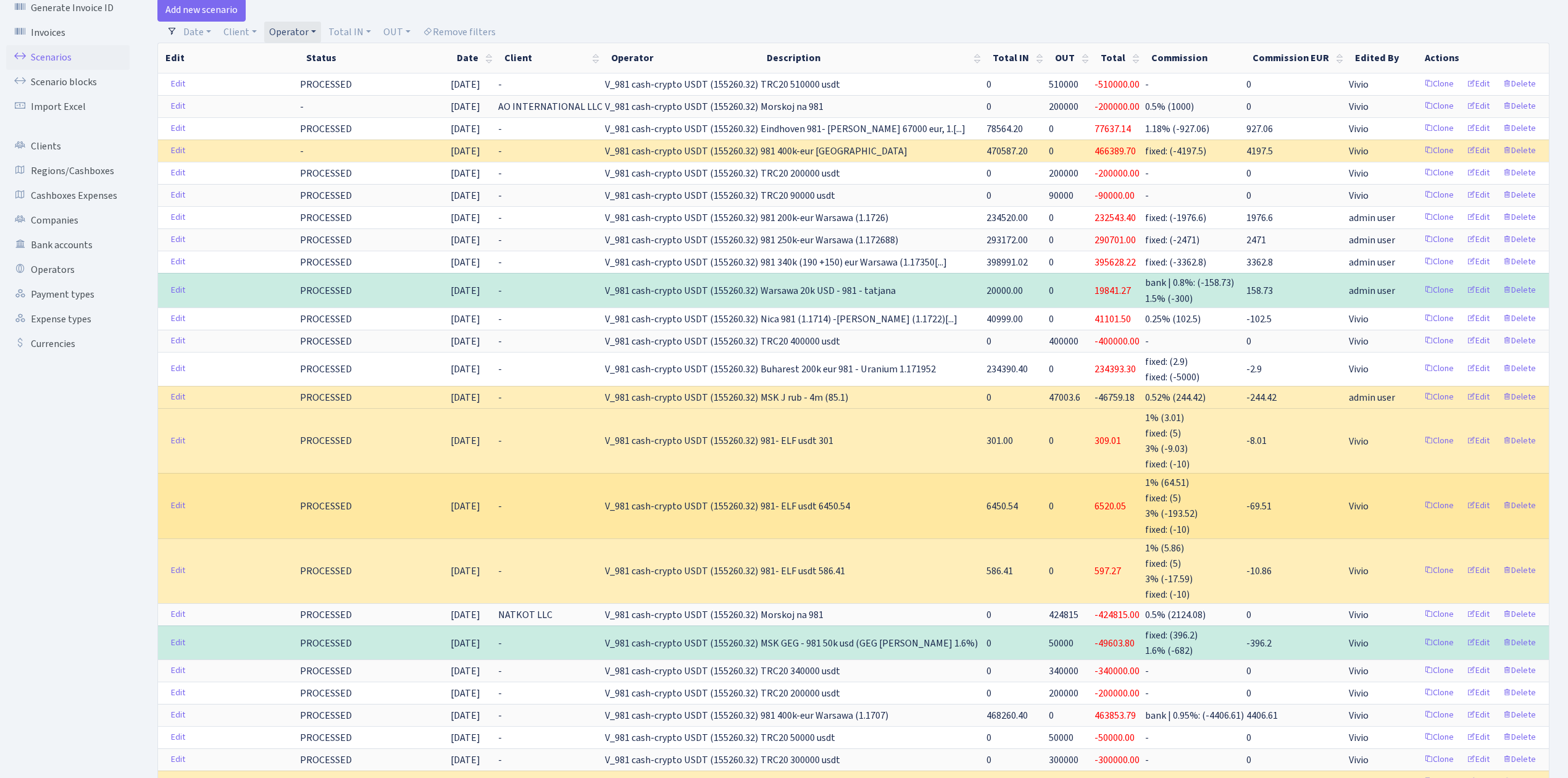
scroll to position [165, 0]
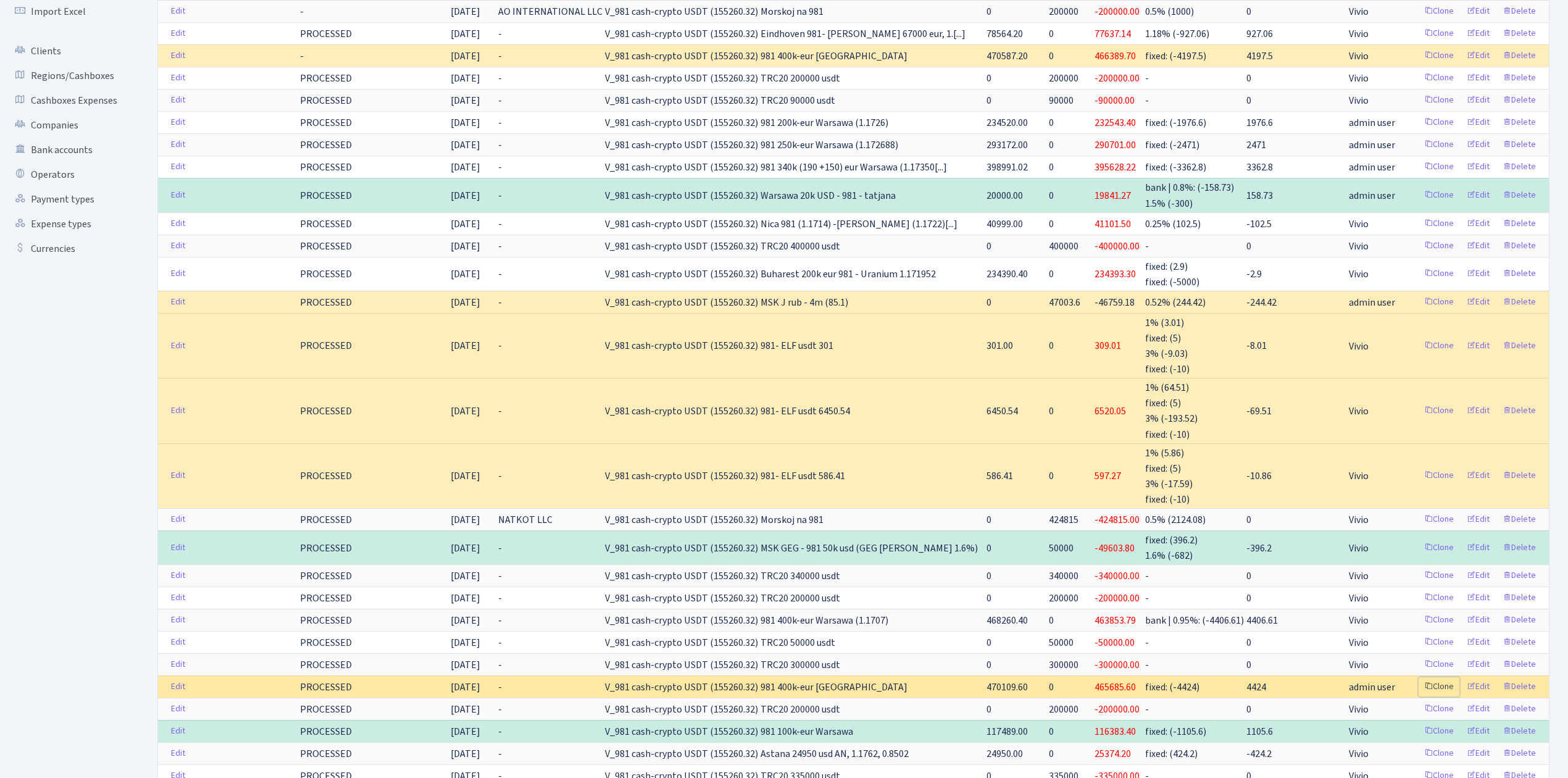
click at [1440, 687] on link "Clone" at bounding box center [1439, 686] width 41 height 19
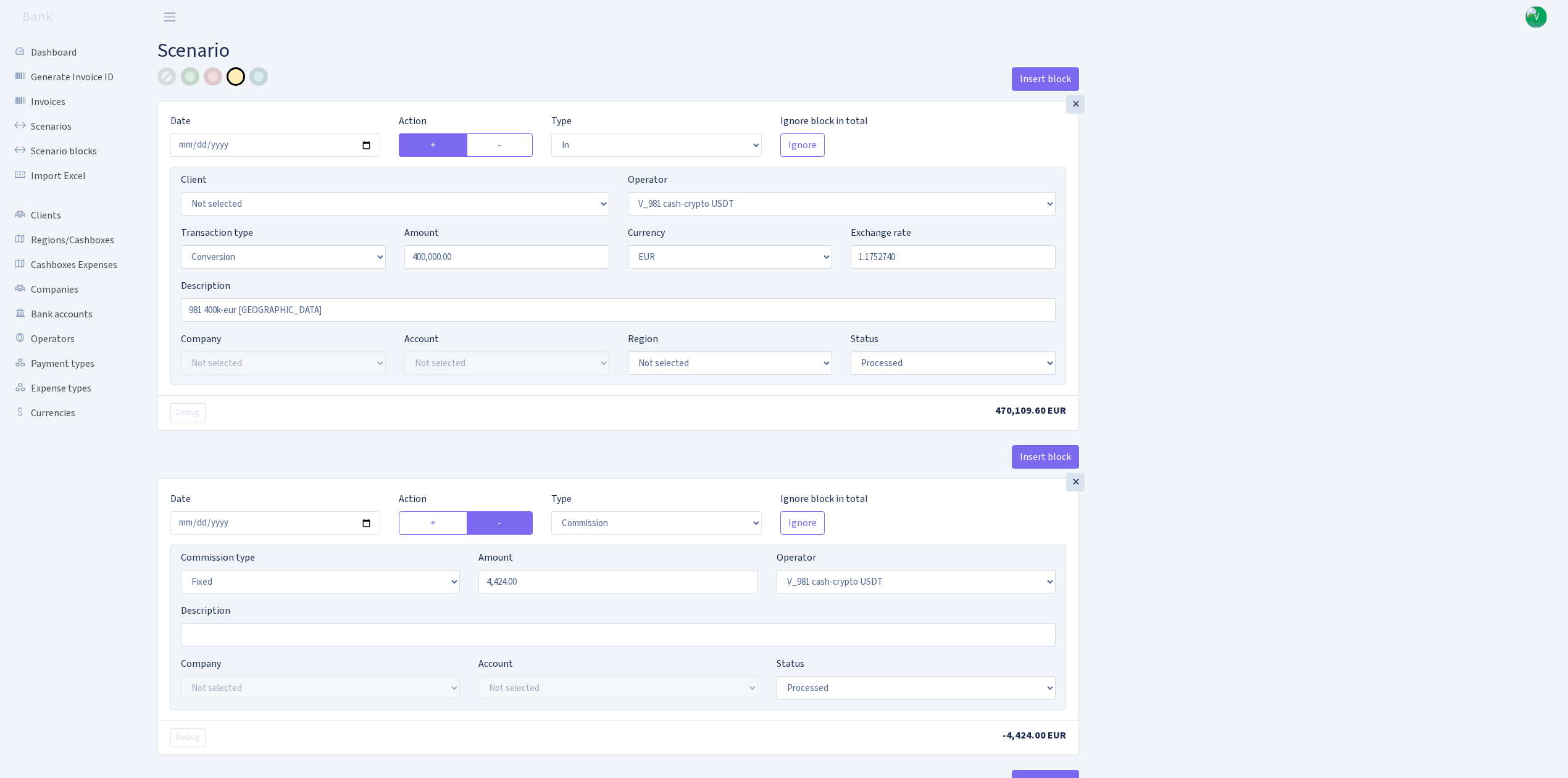
select select "in"
select select "435"
select select "15"
select select "1"
select select "processed"
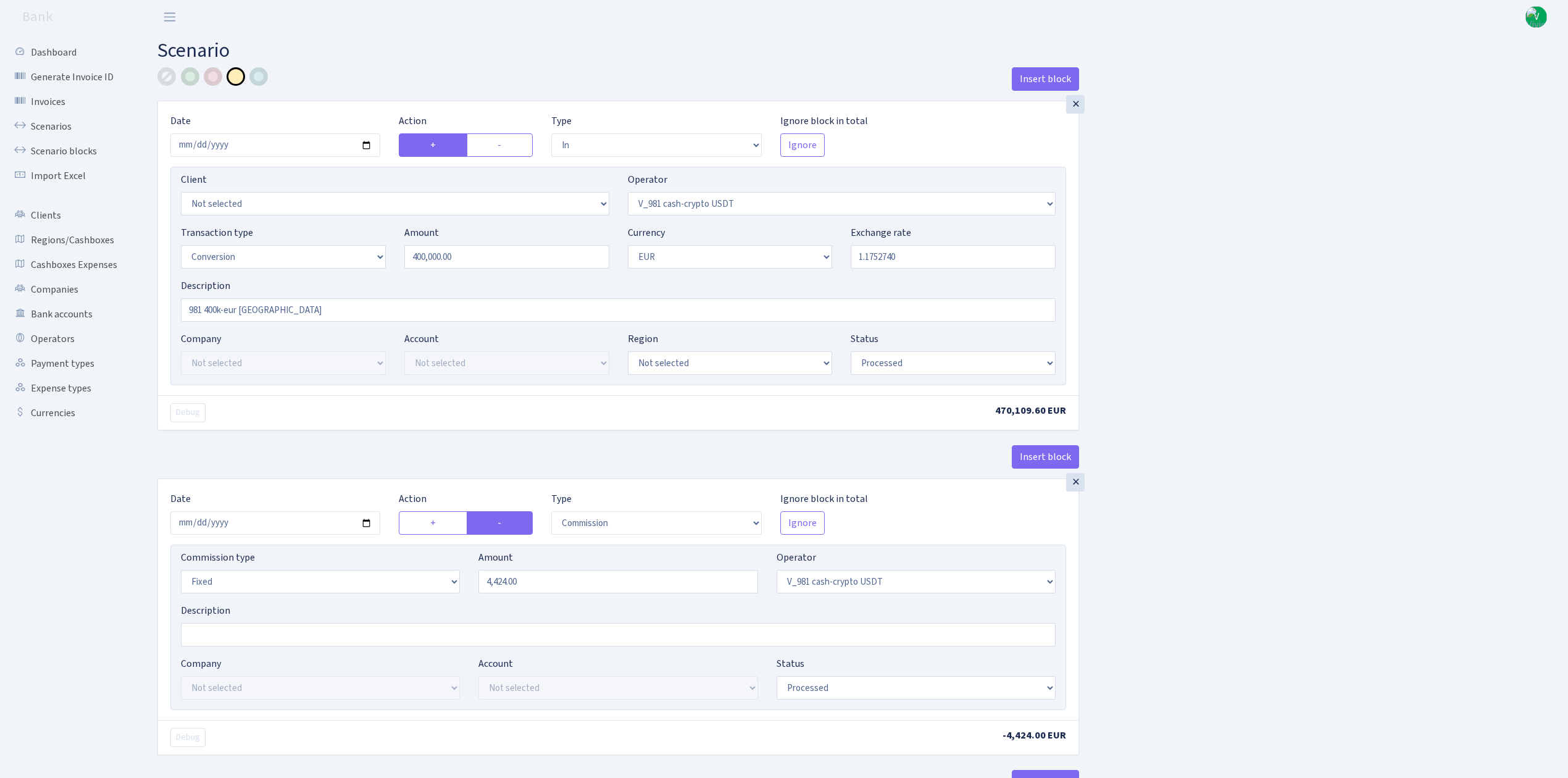
select select "commission"
select select "fixed"
select select "435"
select select "processed"
select select "out"
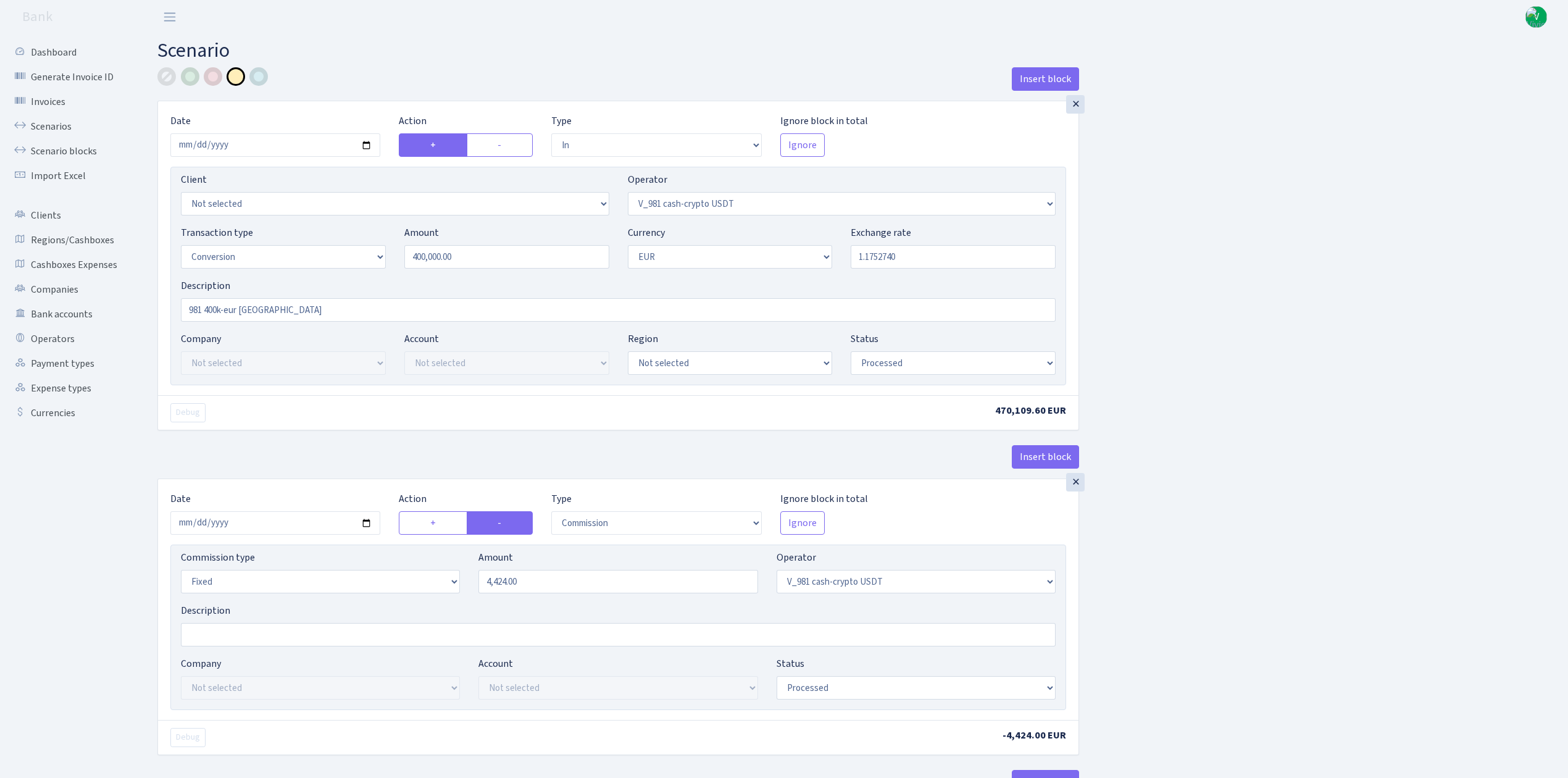
select select "434"
select select "15"
select select "1"
select select "processed"
select select "in"
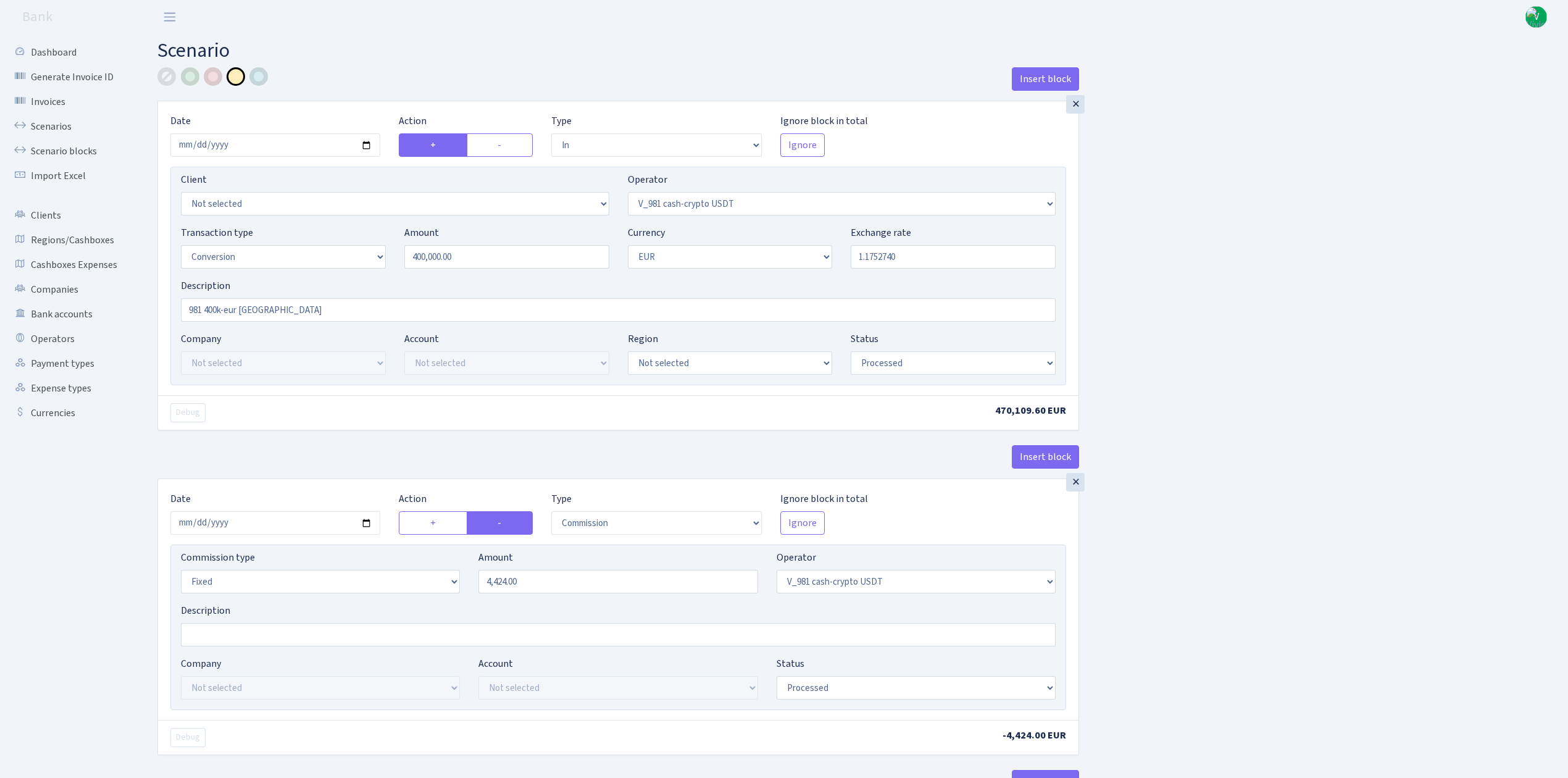
select select "434"
select select "1"
select select "processed"
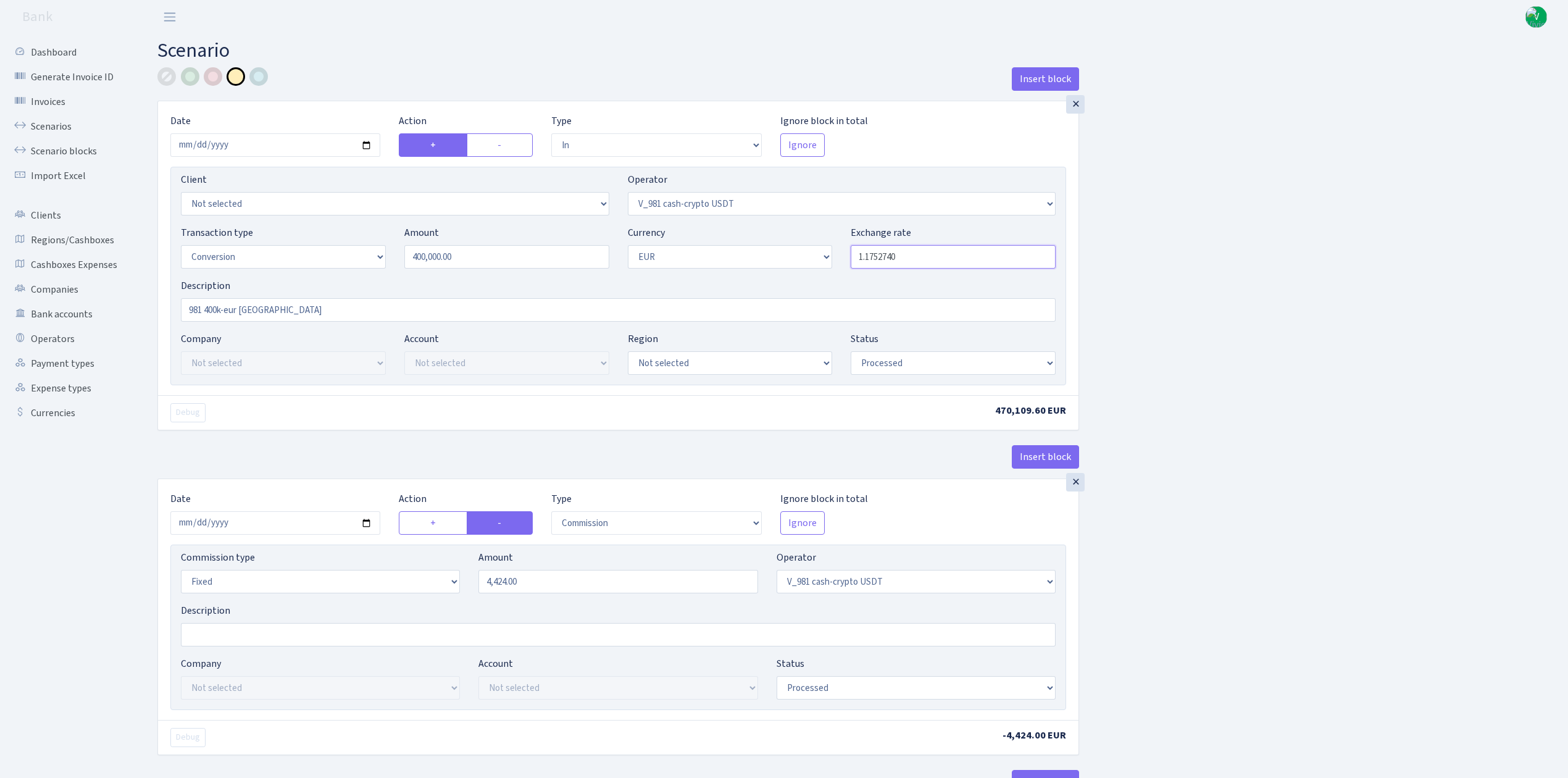
click at [887, 267] on input "1.1752740" at bounding box center [953, 257] width 205 height 23
drag, startPoint x: 872, startPoint y: 254, endPoint x: 994, endPoint y: 256, distance: 122.0
click at [994, 256] on input "1.1752740" at bounding box center [953, 257] width 205 height 23
type input "1.1810900"
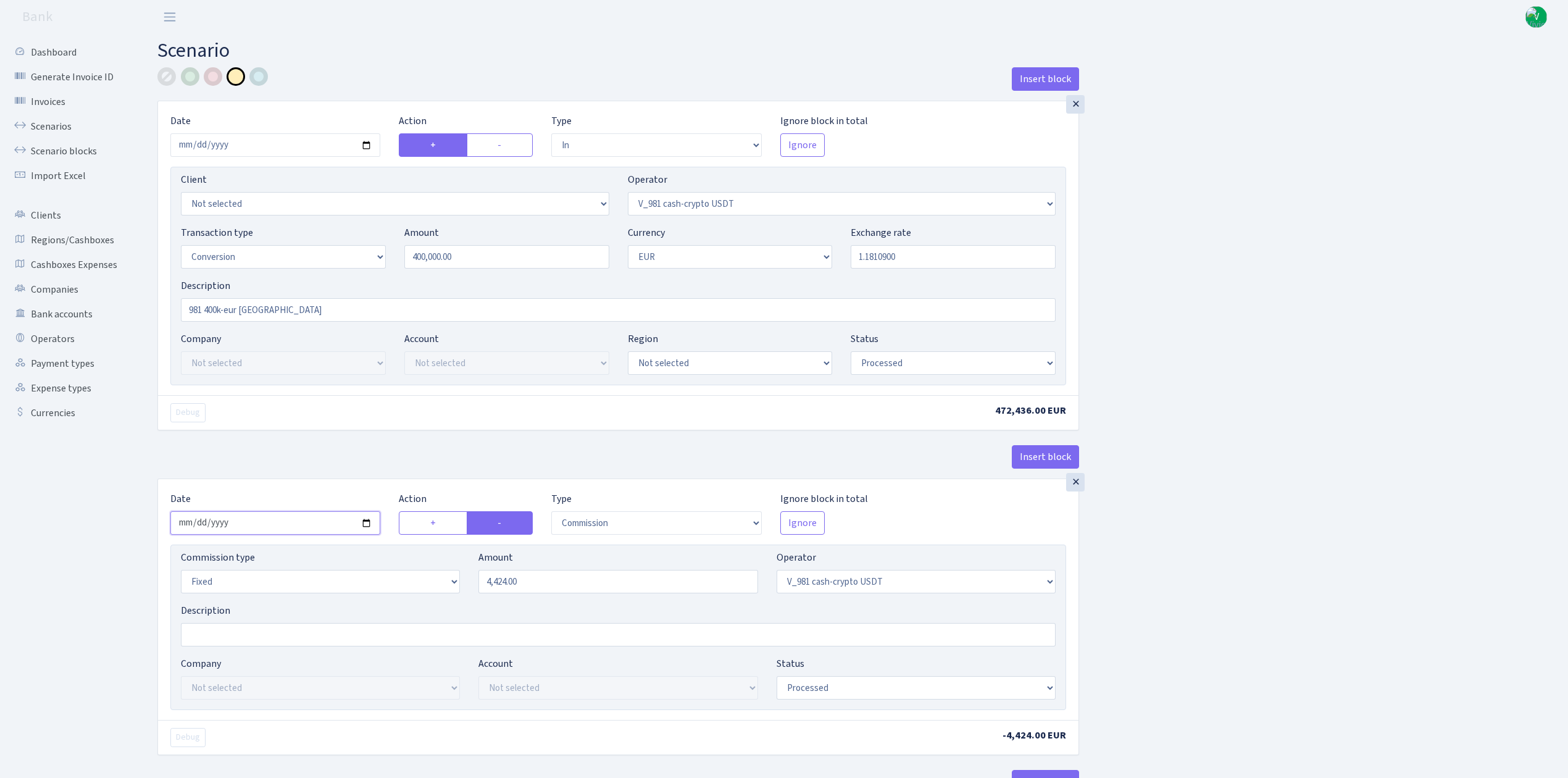
click at [364, 524] on input "2025-09-09" at bounding box center [275, 522] width 210 height 23
type input "2025-09-17"
drag, startPoint x: 531, startPoint y: 584, endPoint x: 423, endPoint y: 568, distance: 109.2
click at [423, 568] on div "Commission type Percentage Fixed Bank Amount 4424.00 Operator Not selected 981 …" at bounding box center [618, 577] width 893 height 53
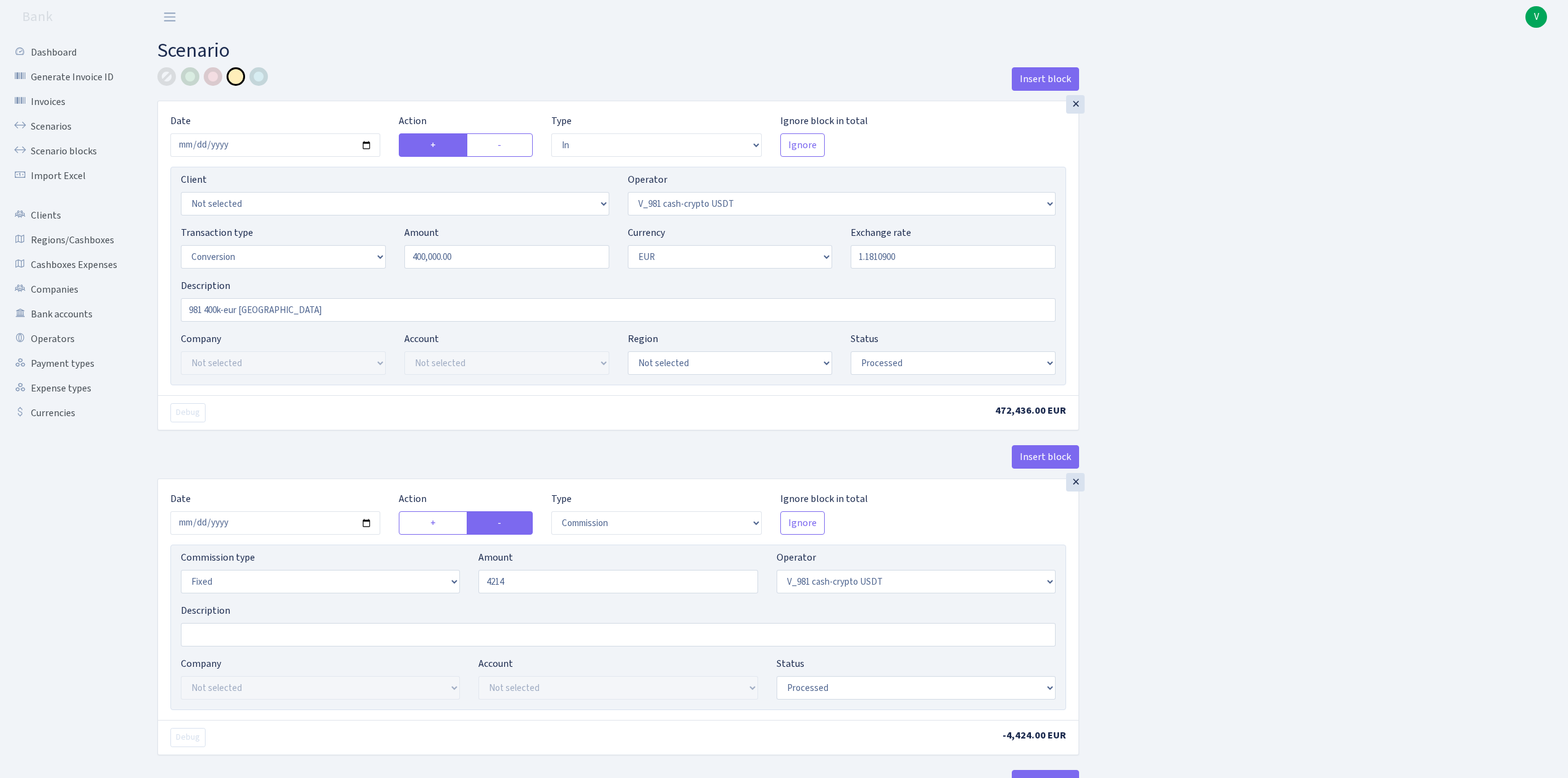
type input "4,214.00"
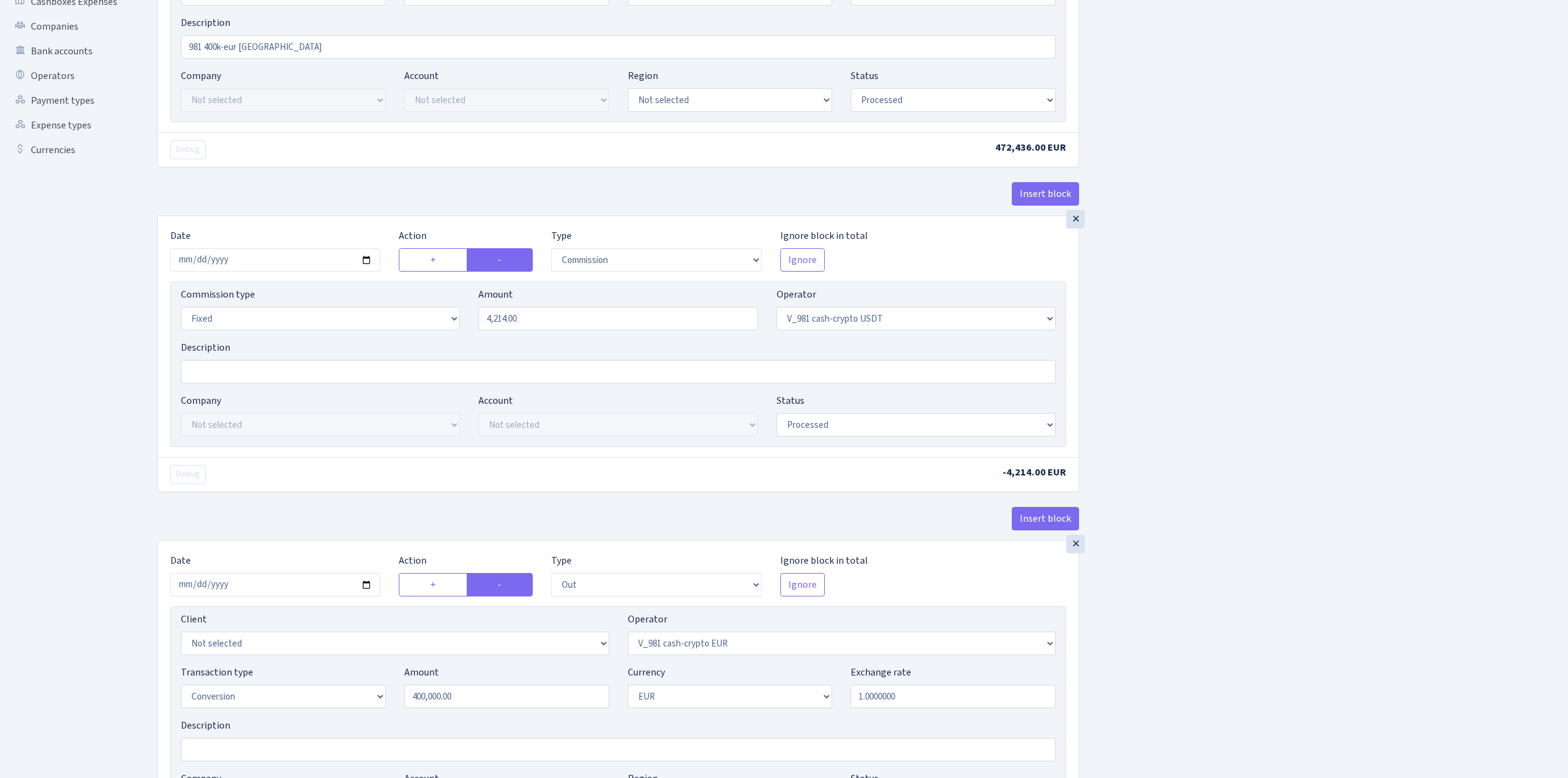
scroll to position [329, 0]
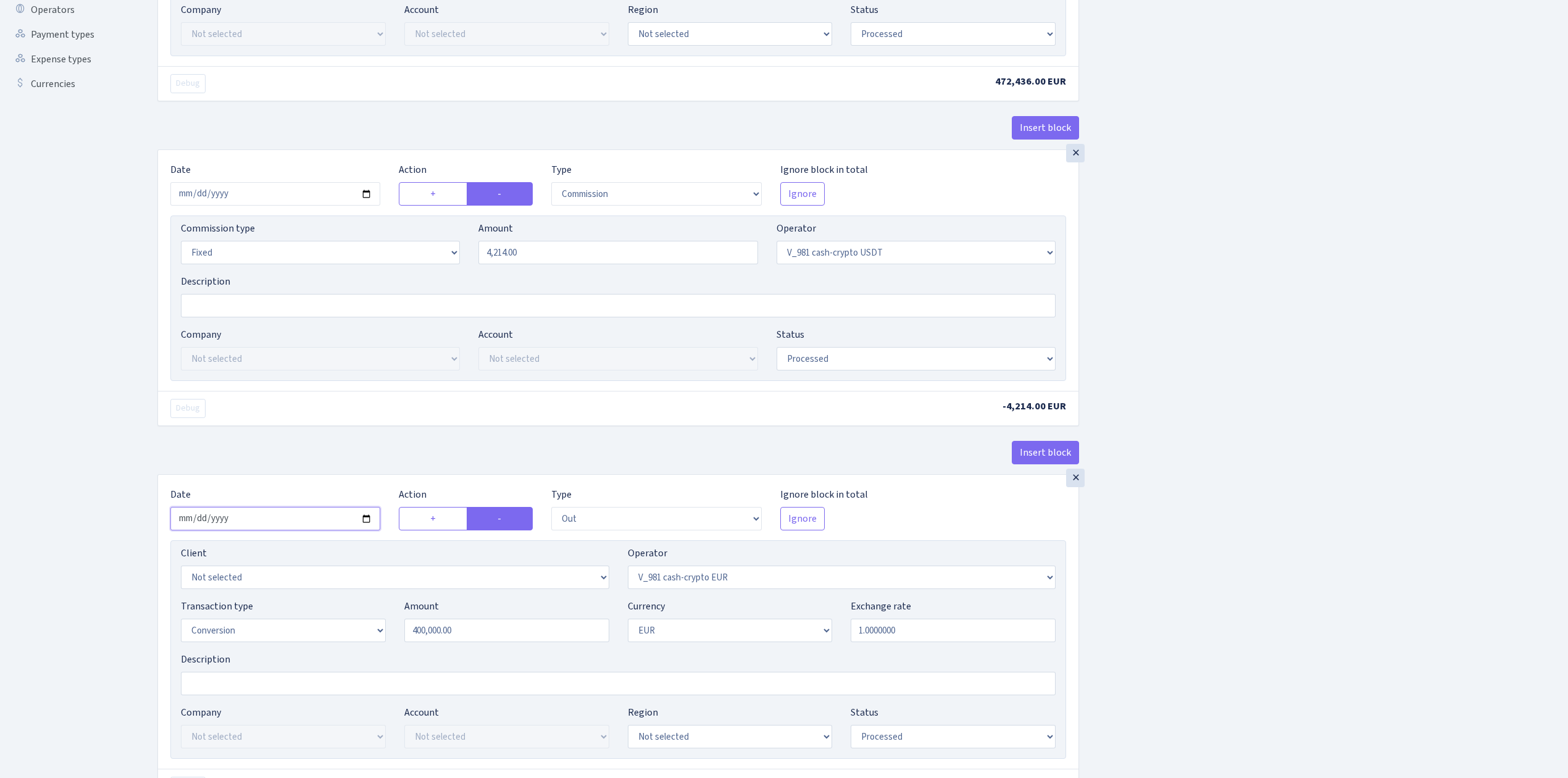
click at [366, 527] on input "2025-09-09" at bounding box center [275, 518] width 210 height 23
type input "2025-09-17"
click at [1115, 627] on div "Insert block × Date 2025-09-17 Action + - Type --- In Out Commission Field requ…" at bounding box center [853, 512] width 1410 height 1547
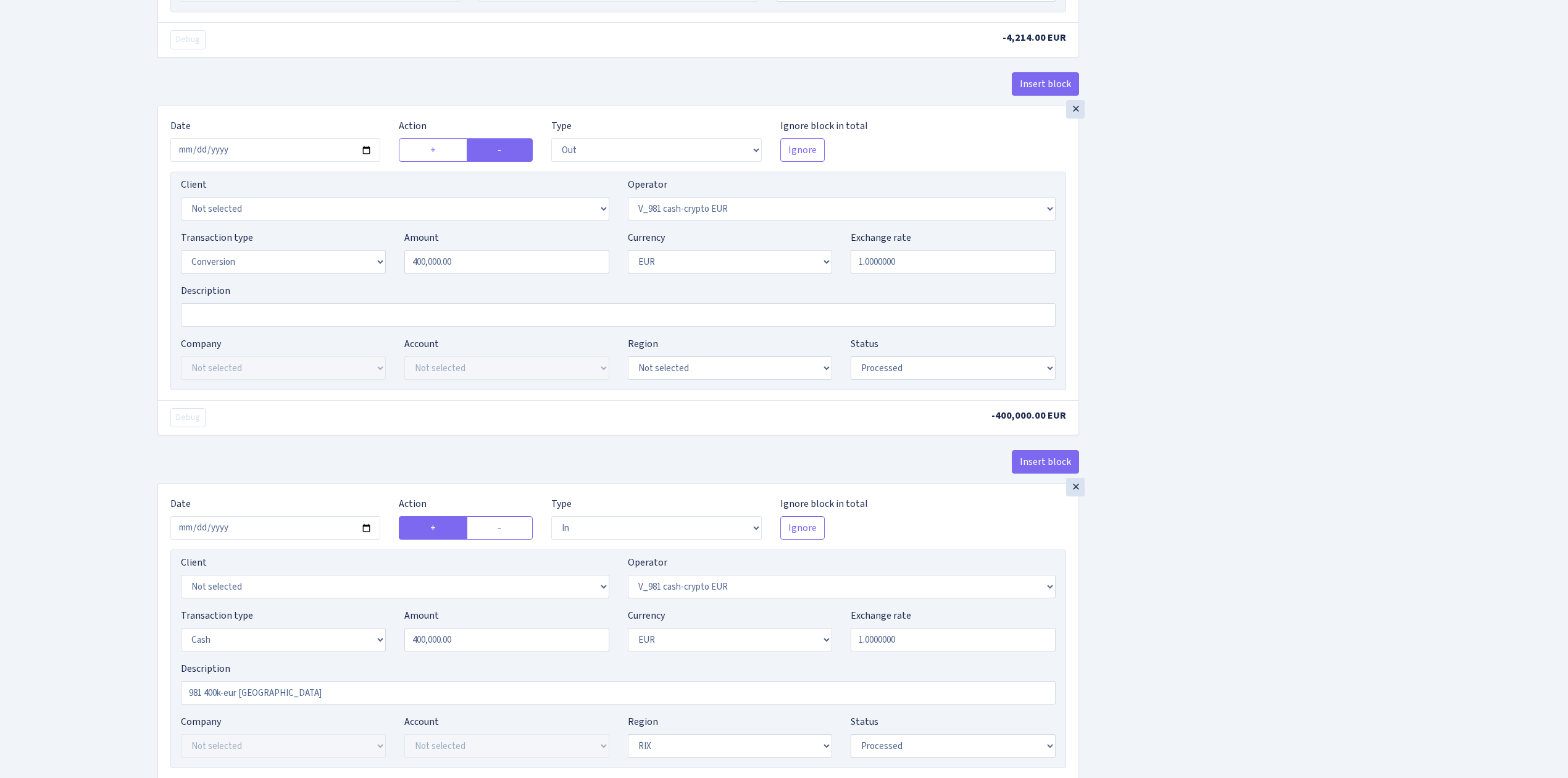
scroll to position [741, 0]
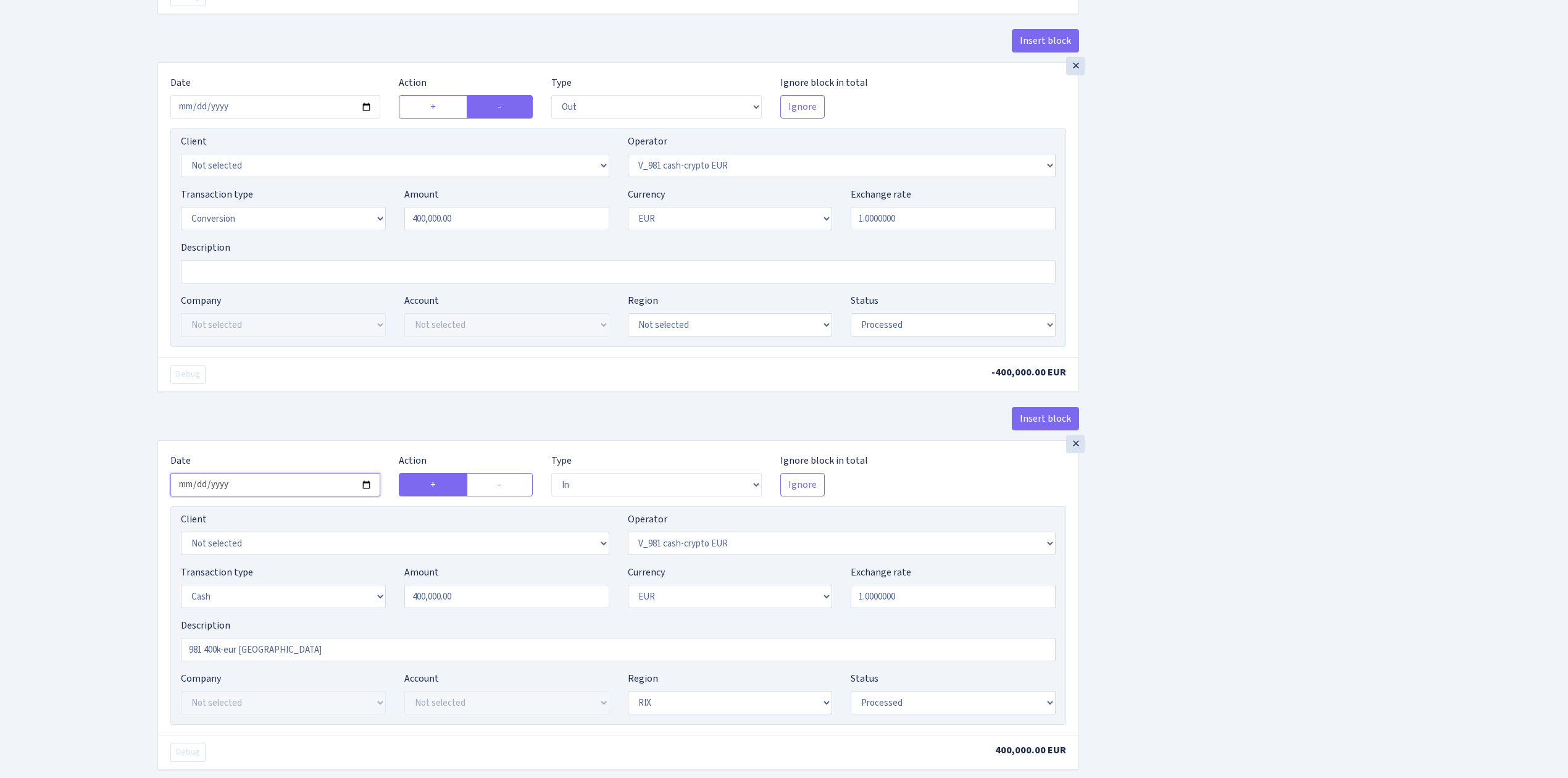
click at [368, 491] on input "2025-09-10" at bounding box center [275, 484] width 210 height 23
type input "2025-09-17"
click at [1200, 575] on div "Insert block × Date 2025-09-17 Action + - Type --- In Out Commission Field requ…" at bounding box center [853, 100] width 1410 height 1547
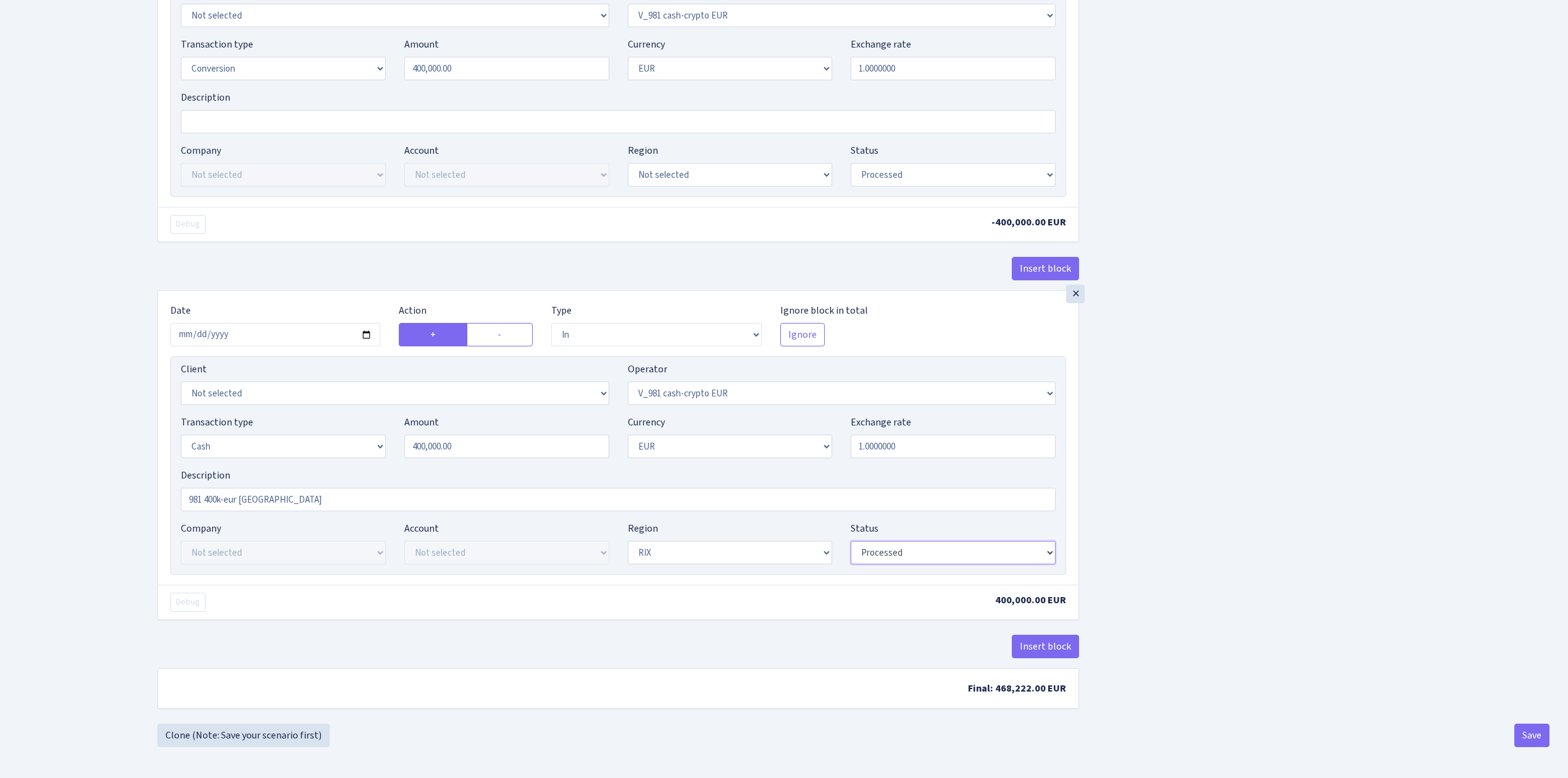
click at [873, 549] on select "Draft Pending Later Never Processed" at bounding box center [953, 552] width 205 height 23
select select "pending"
click at [850, 541] on select "Draft Pending Later Never Processed" at bounding box center [953, 552] width 205 height 23
click at [1523, 729] on button "Save" at bounding box center [1532, 735] width 35 height 23
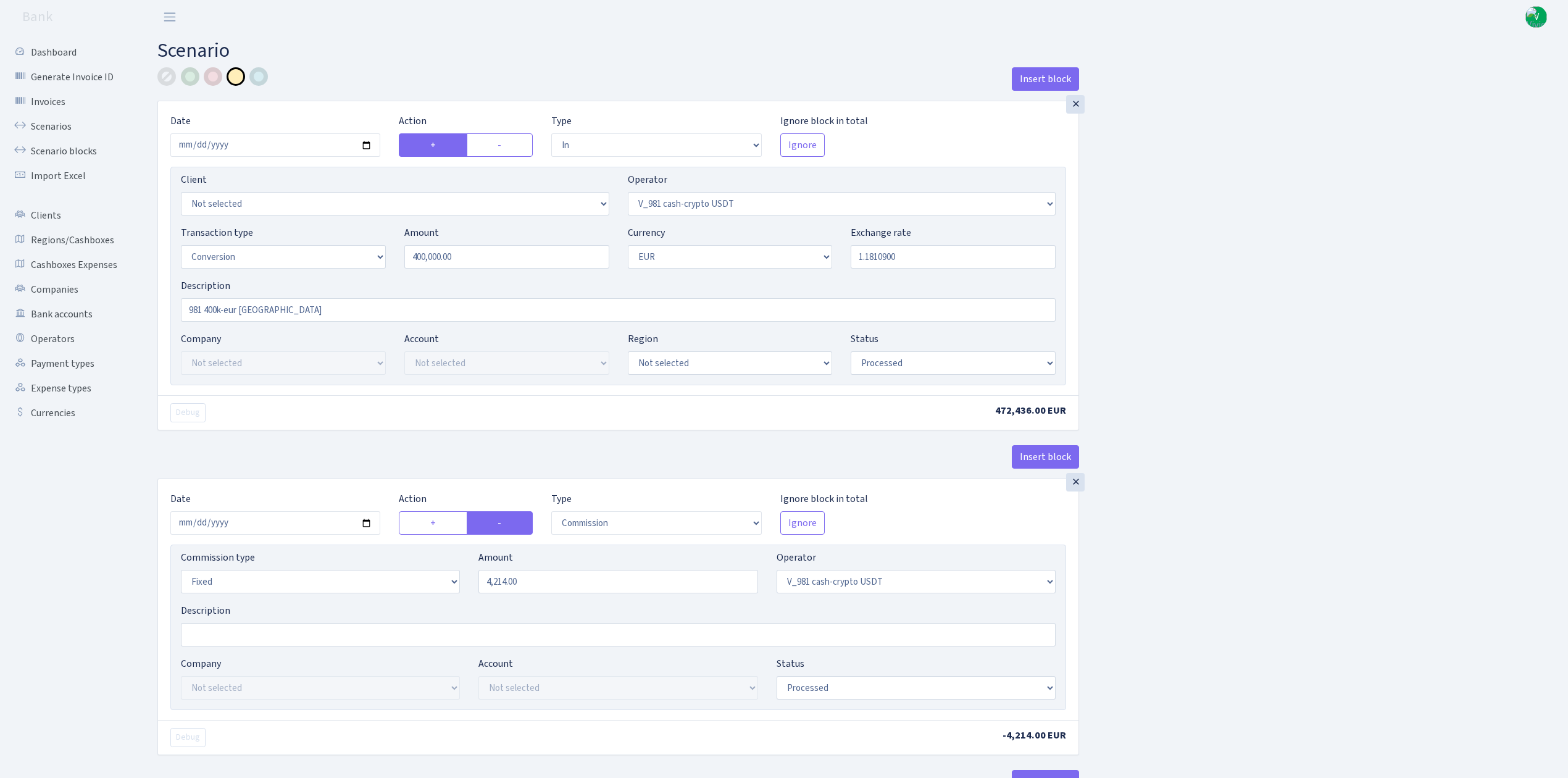
select select "in"
select select "435"
select select "15"
select select "1"
select select "processed"
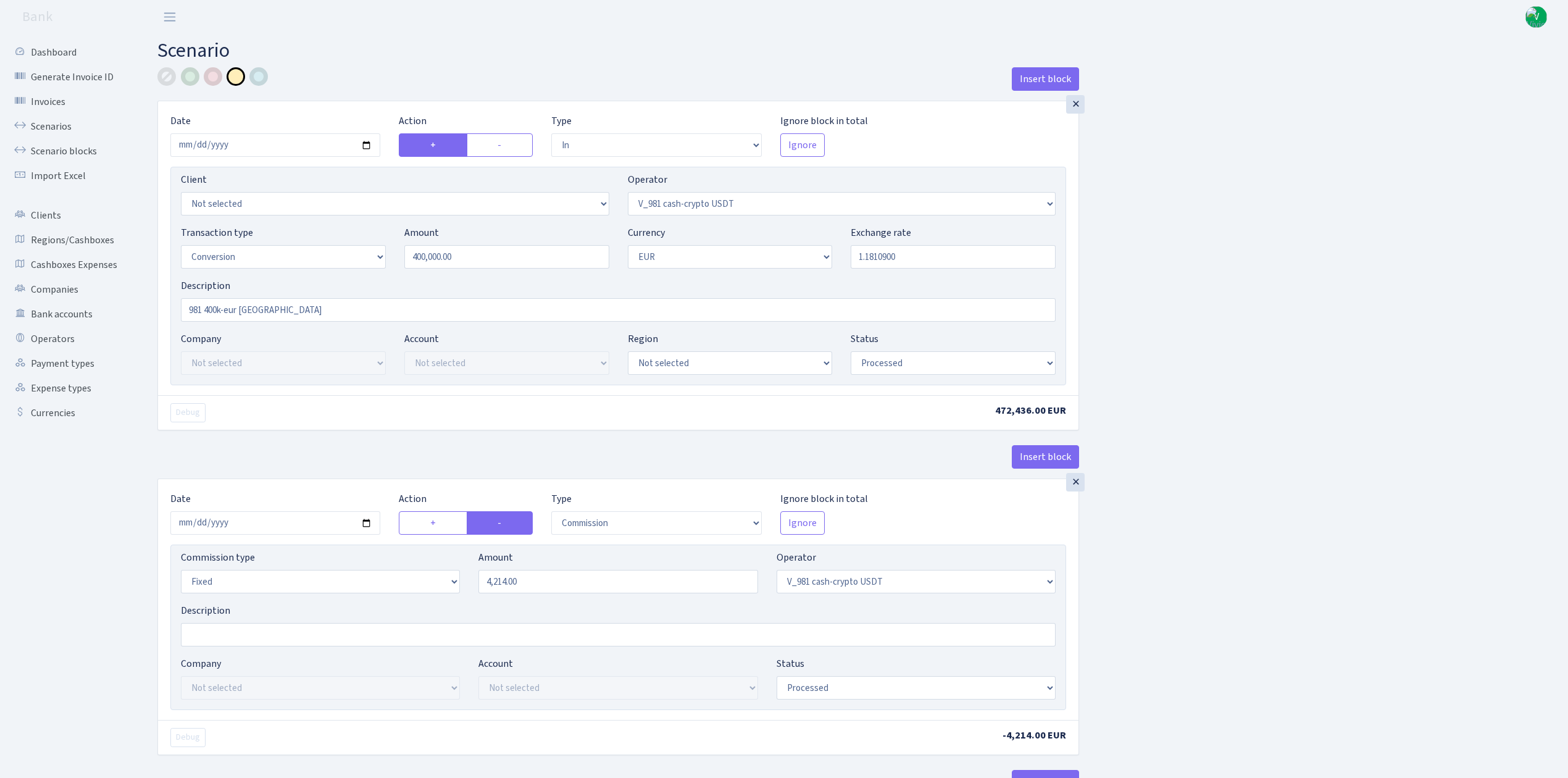
select select "commission"
select select "fixed"
select select "435"
select select "processed"
select select "out"
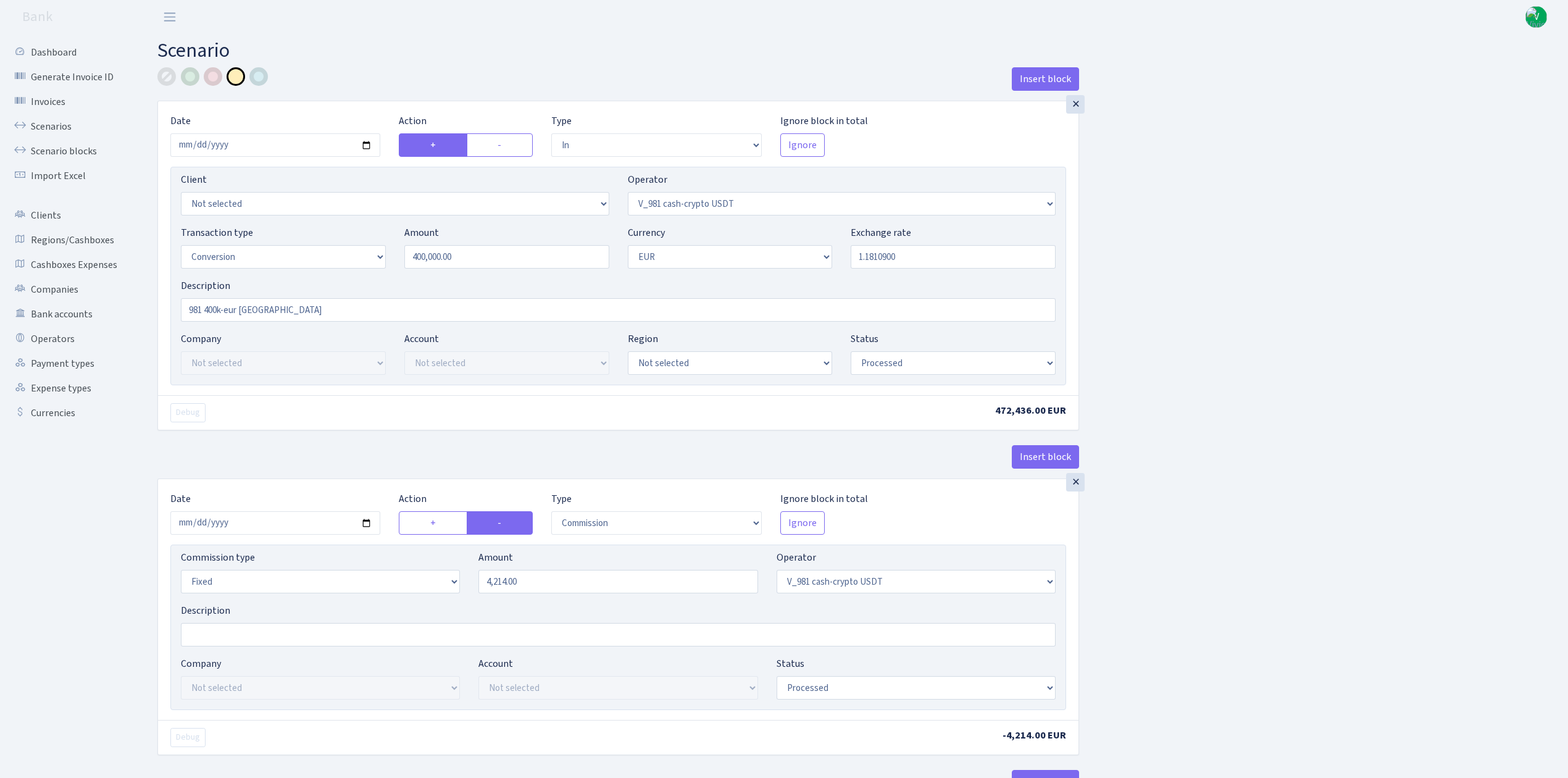
select select "434"
select select "15"
select select "1"
select select "processed"
select select "in"
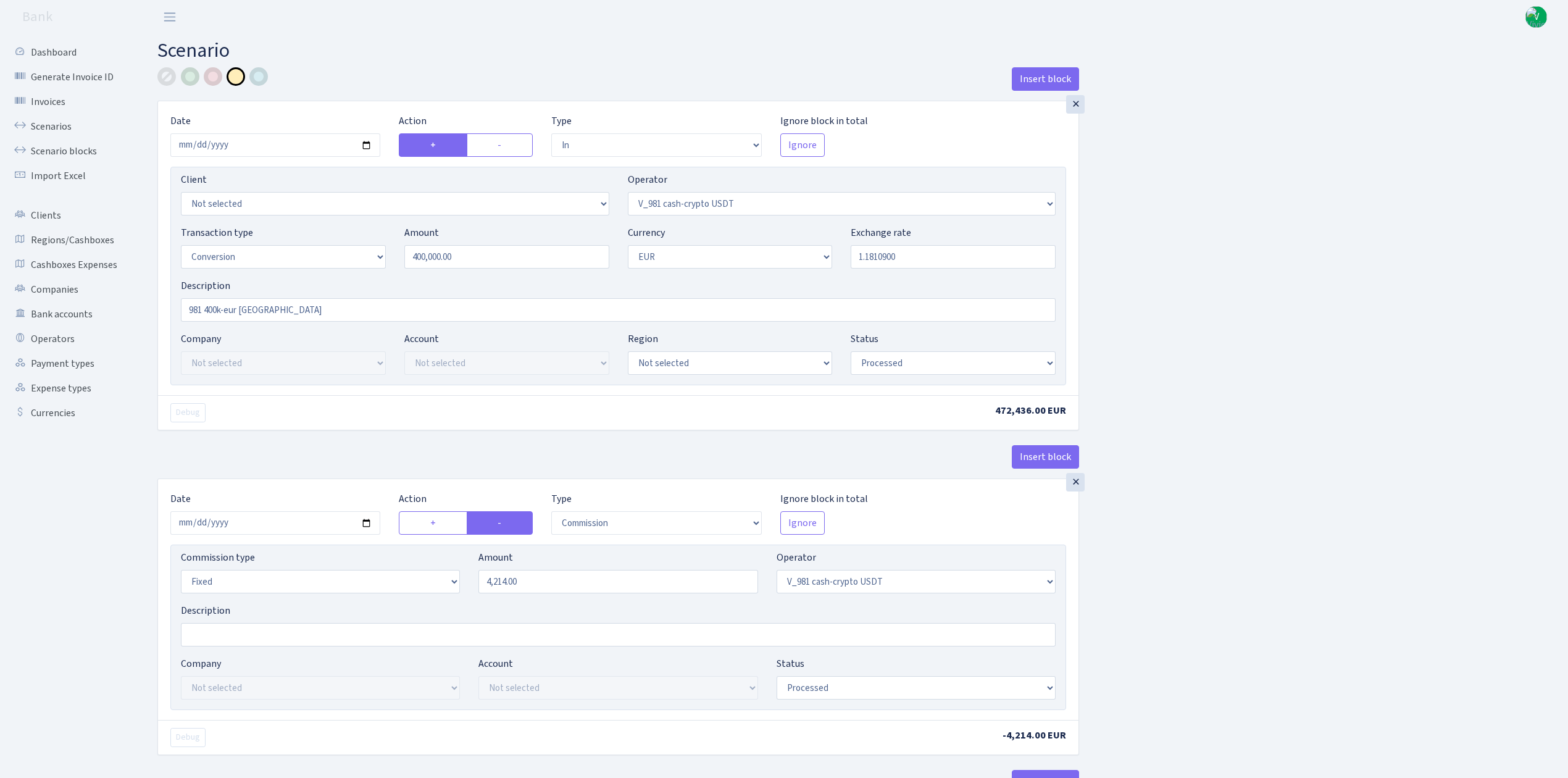
select select "434"
select select "1"
select select "pending"
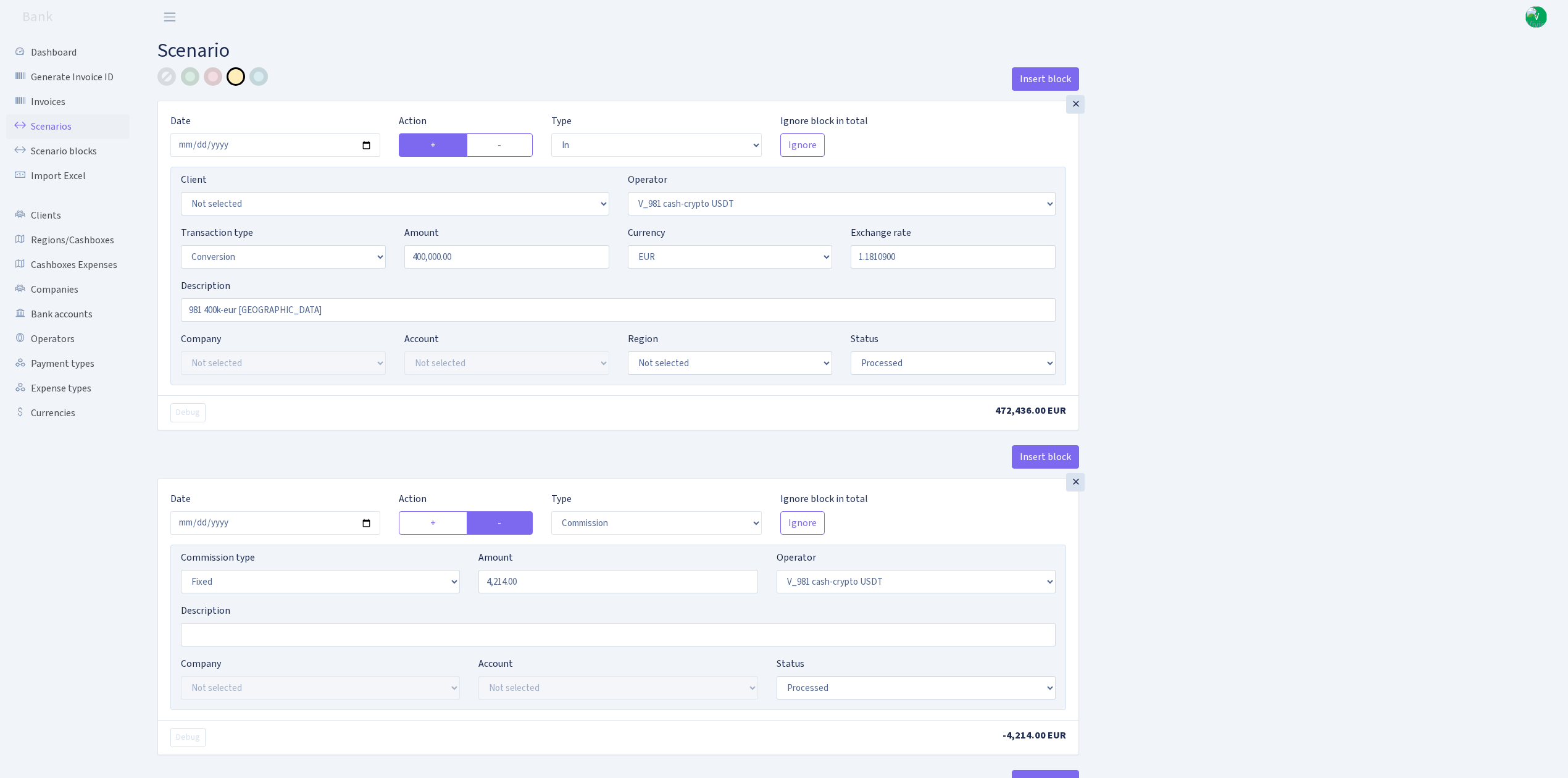
click at [38, 121] on link "Scenarios" at bounding box center [68, 126] width 124 height 25
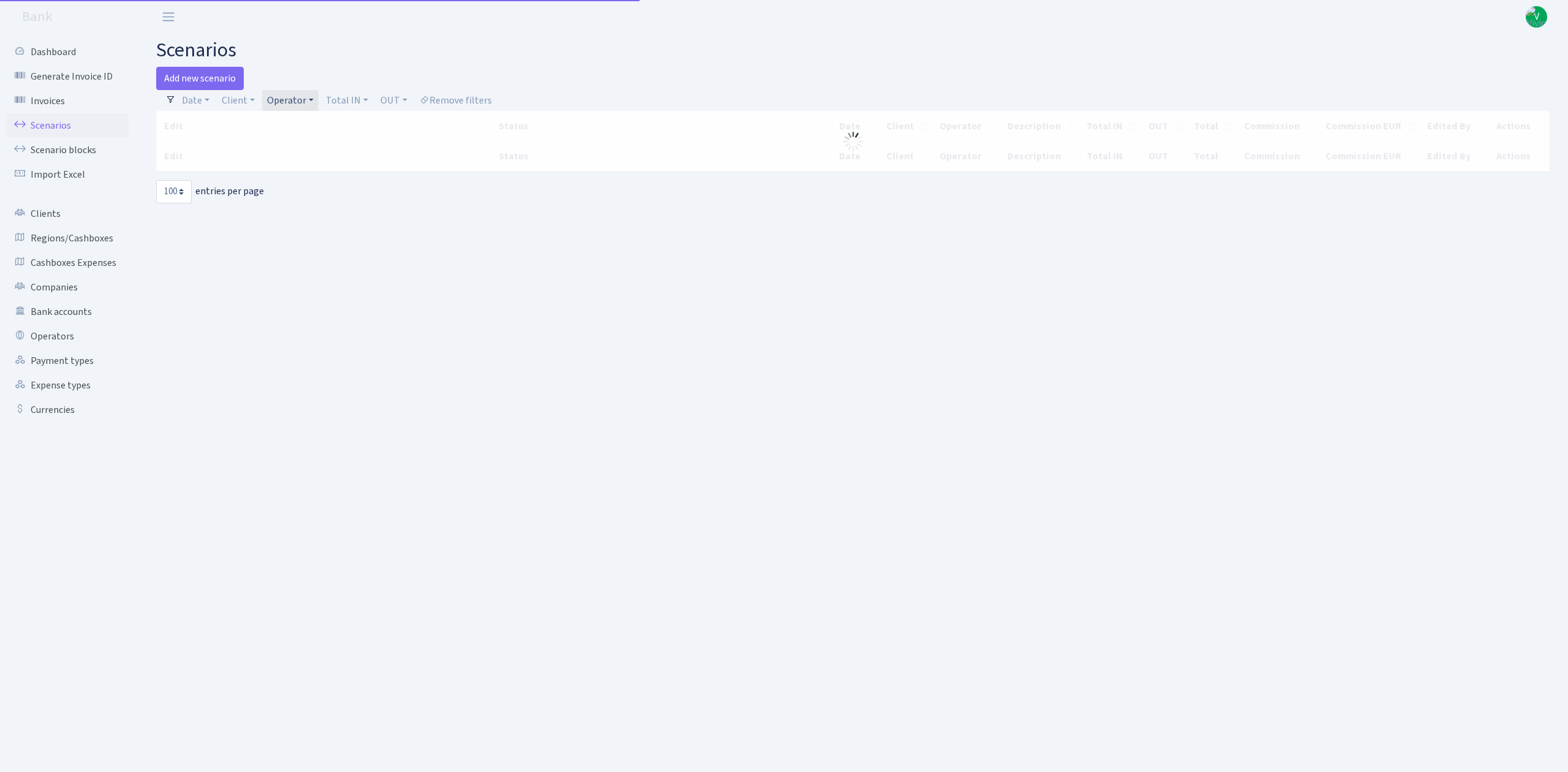
select select "100"
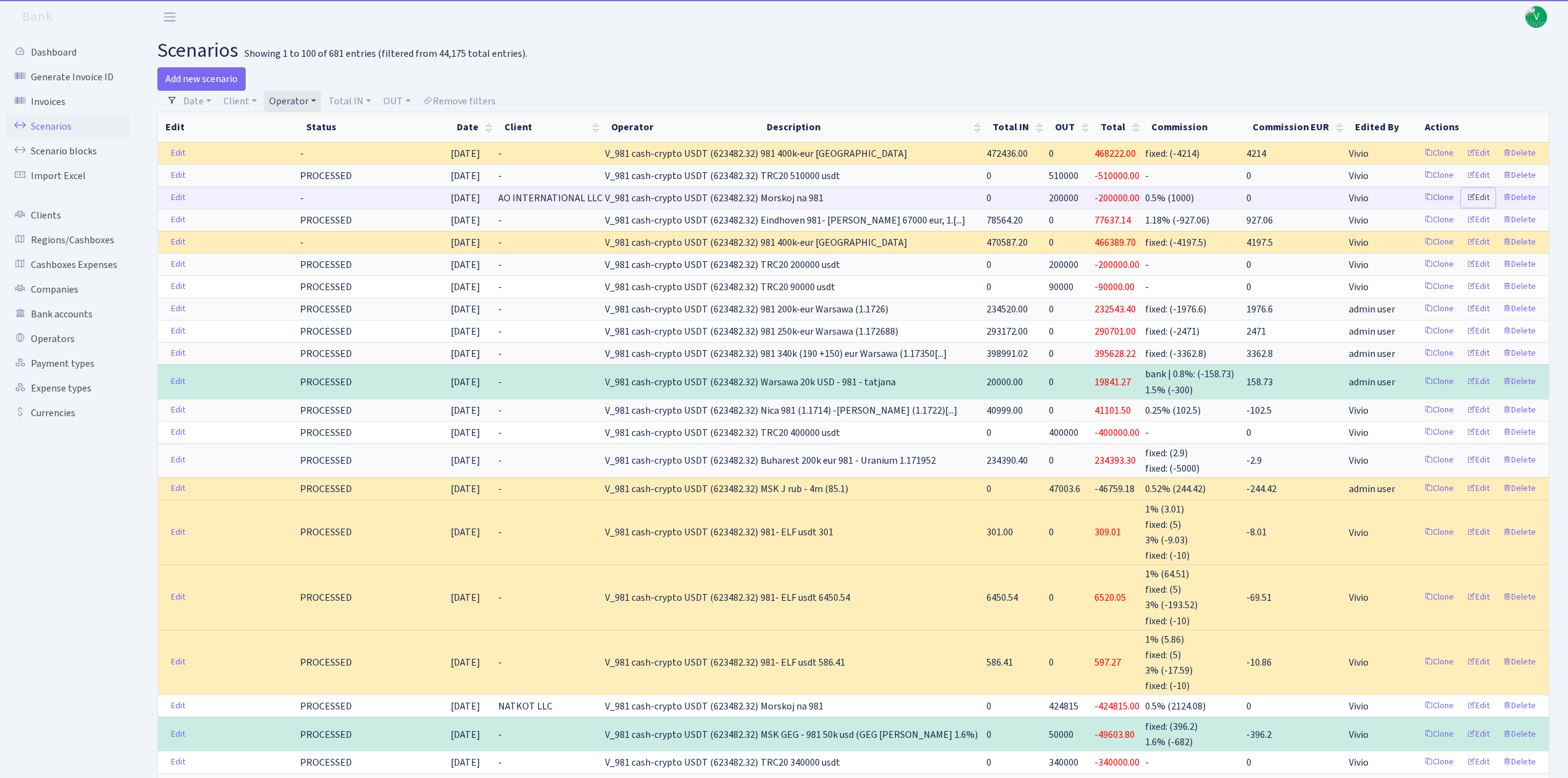
click at [1484, 198] on link "Edit" at bounding box center [1477, 198] width 34 height 19
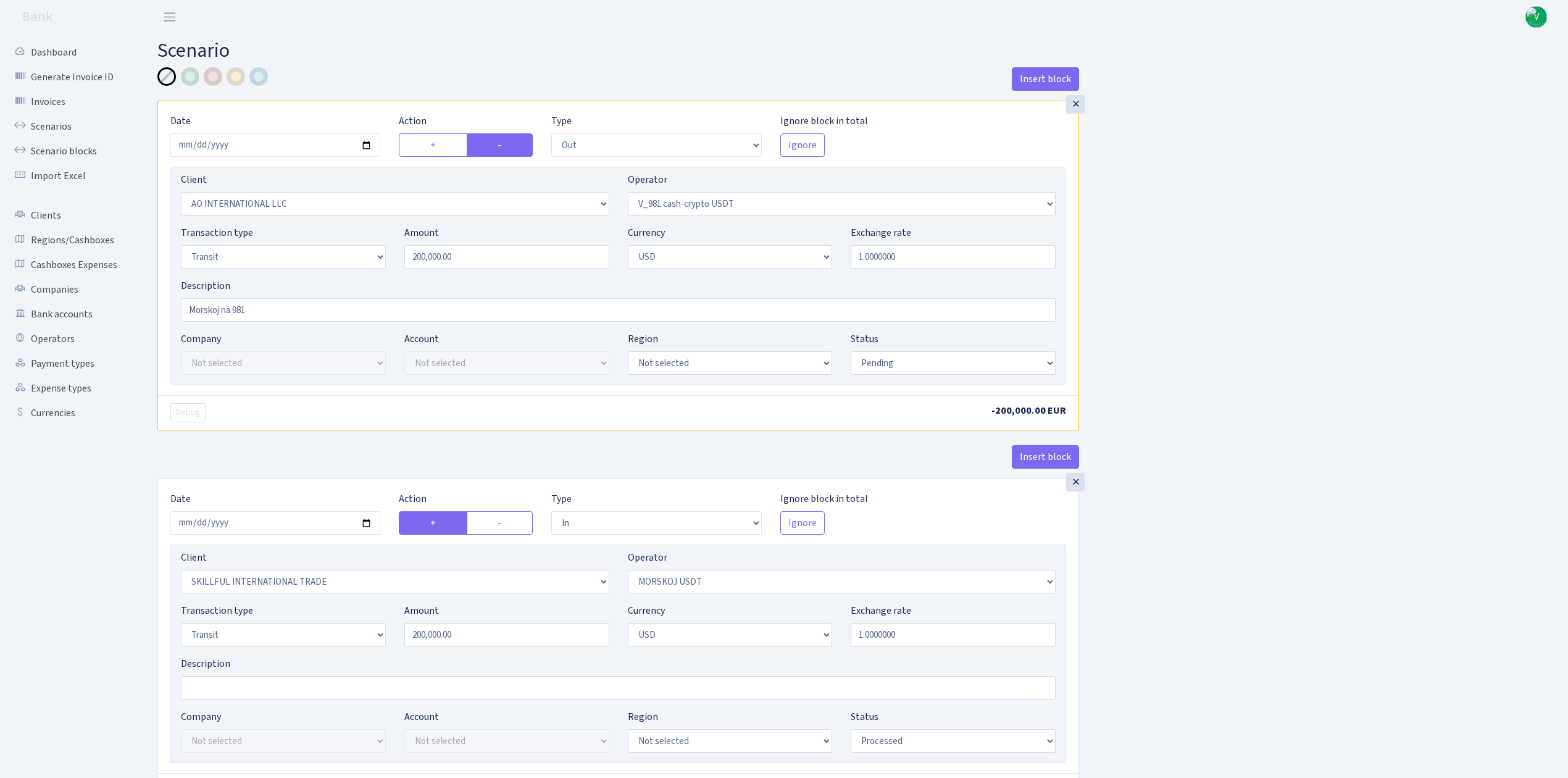
select select "out"
select select "2883"
select select "435"
select select "5"
select select "2"
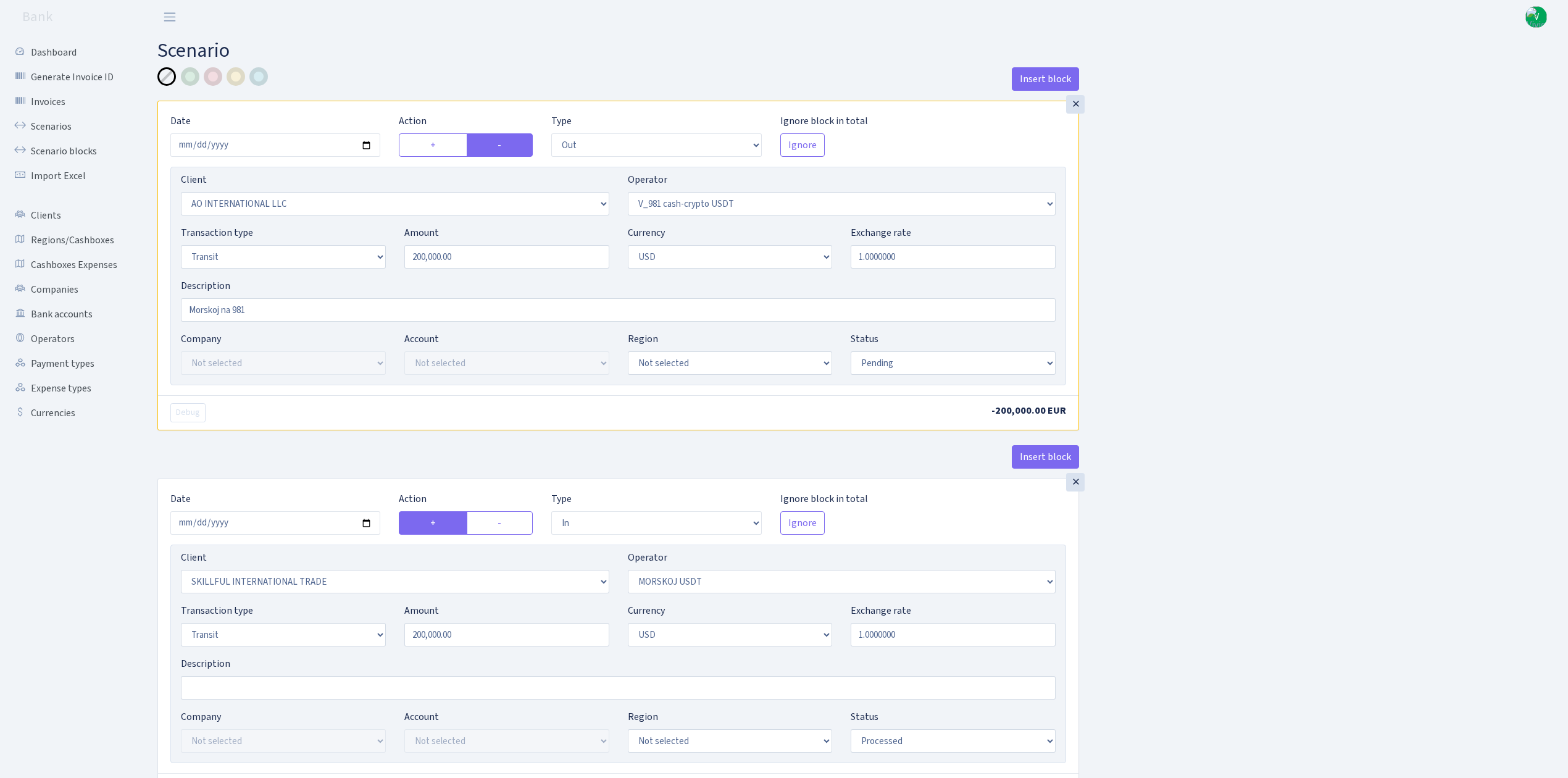
select select "pending"
select select "in"
select select "2655"
select select "324"
select select "5"
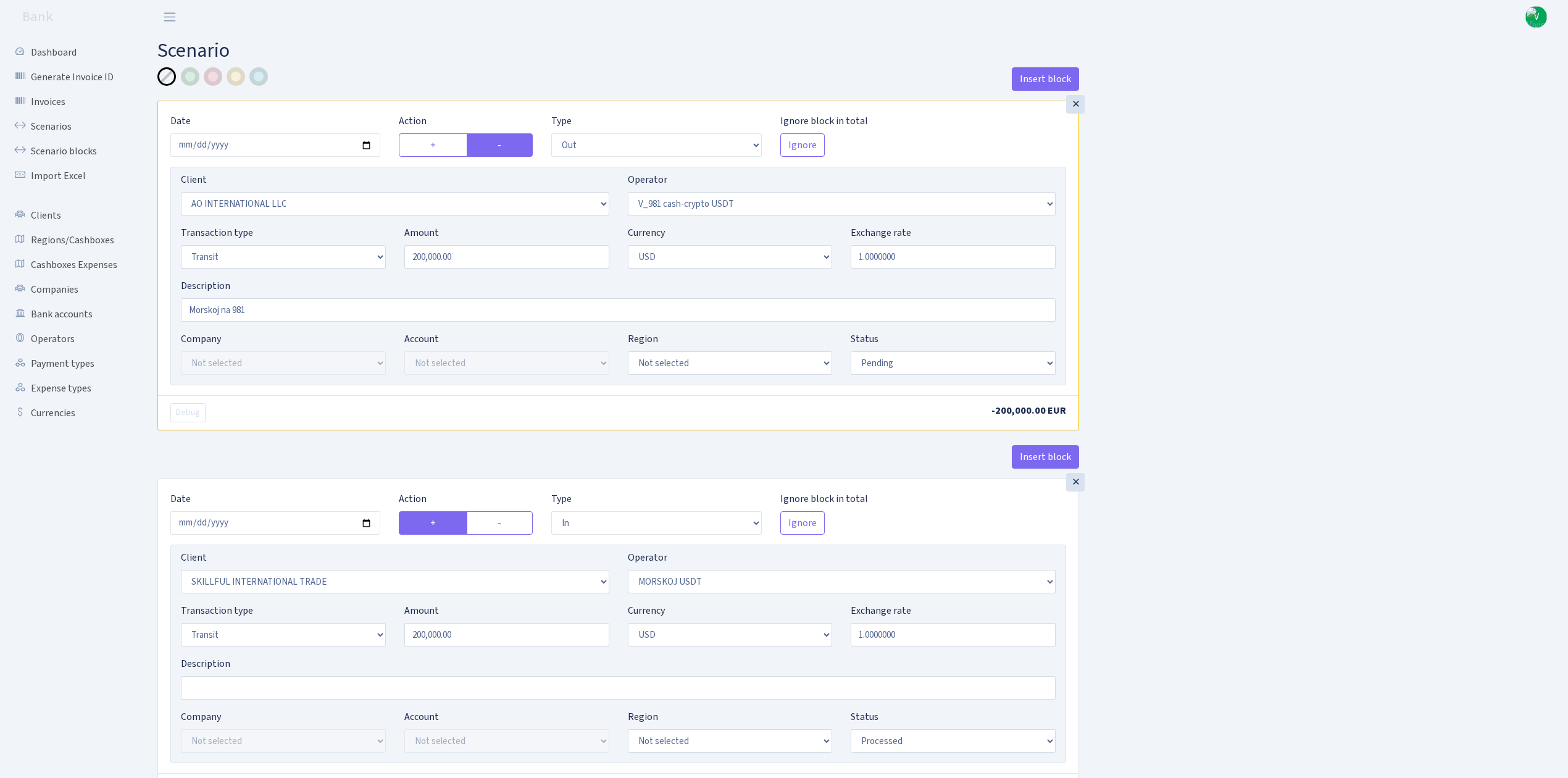
select select "2"
select select "processed"
select select "commission"
select select "324"
select select "processed"
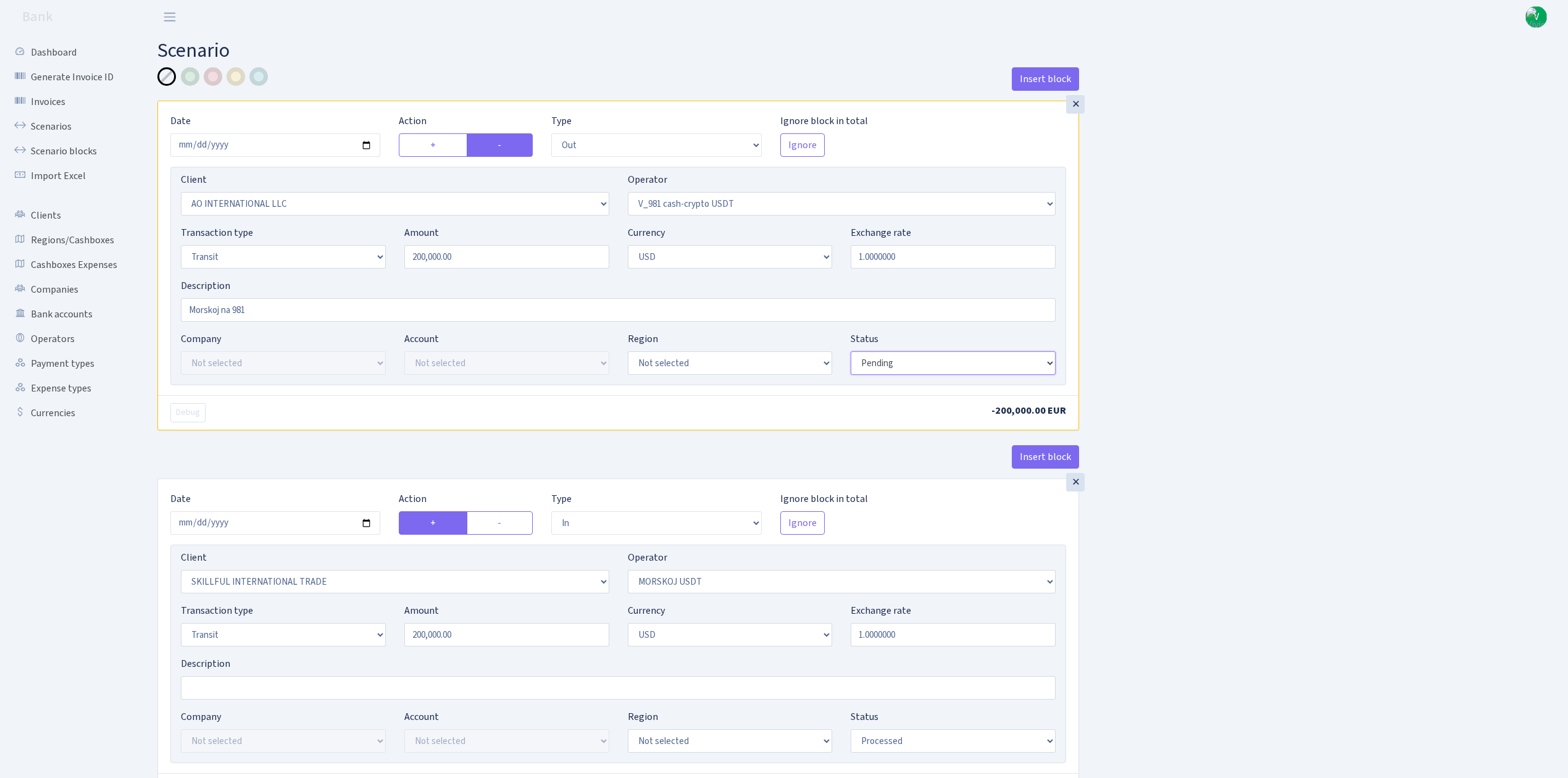
click at [942, 364] on select "Draft Pending Later Never Processed" at bounding box center [953, 362] width 205 height 23
select select "processed"
click at [850, 352] on select "Draft Pending Later Never Processed" at bounding box center [953, 362] width 205 height 23
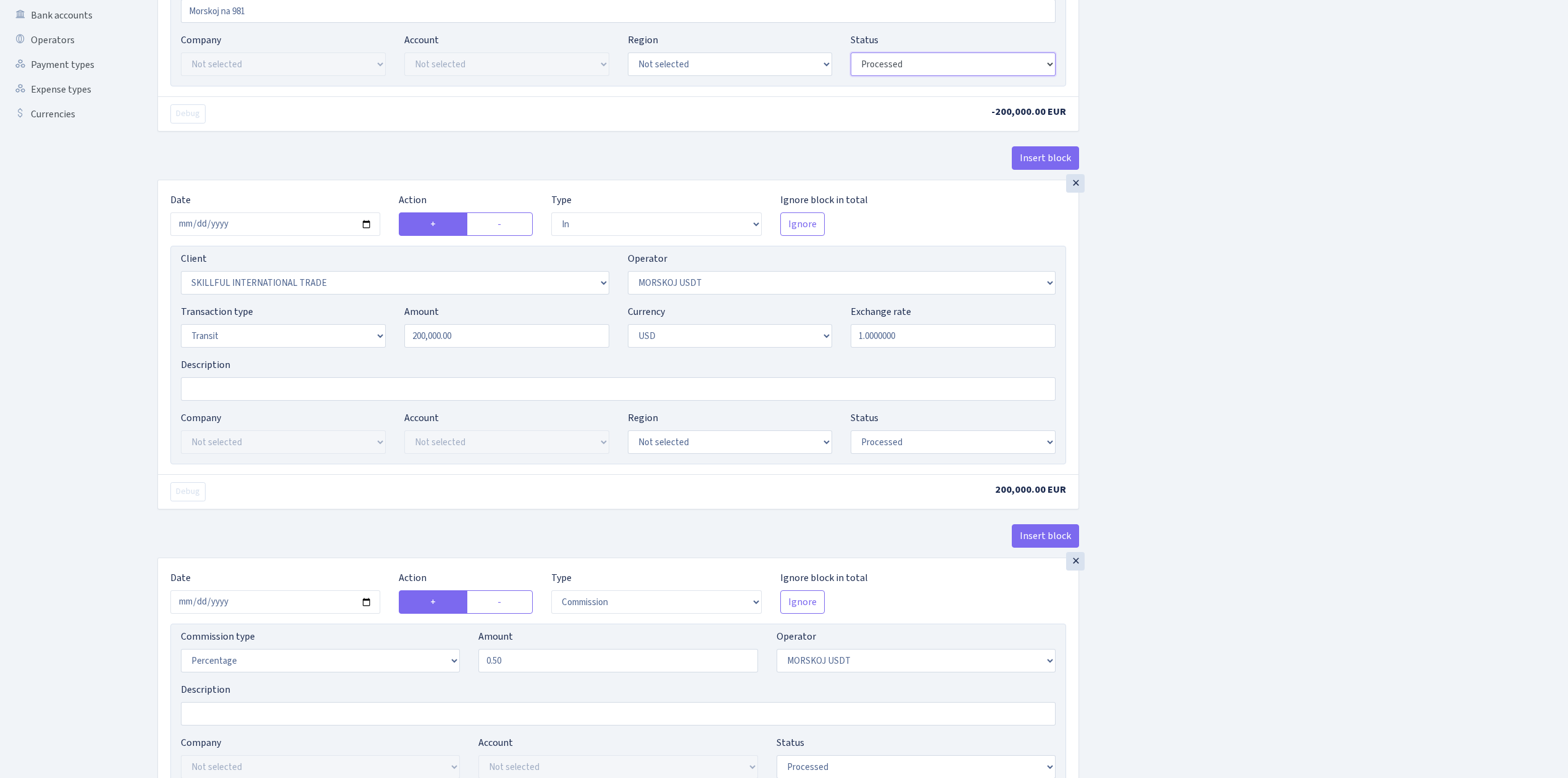
scroll to position [521, 0]
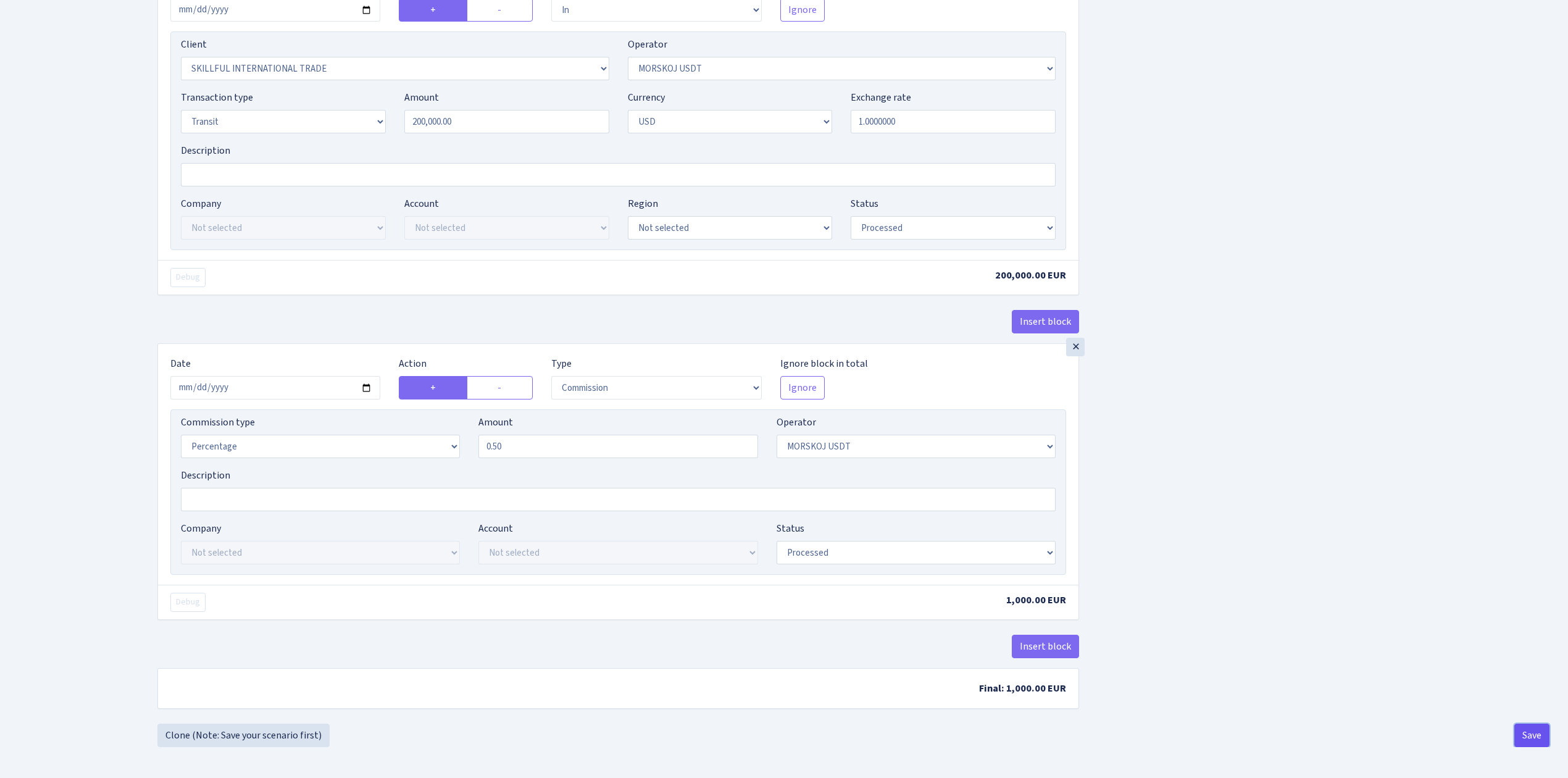
click at [1531, 731] on button "Save" at bounding box center [1532, 735] width 35 height 23
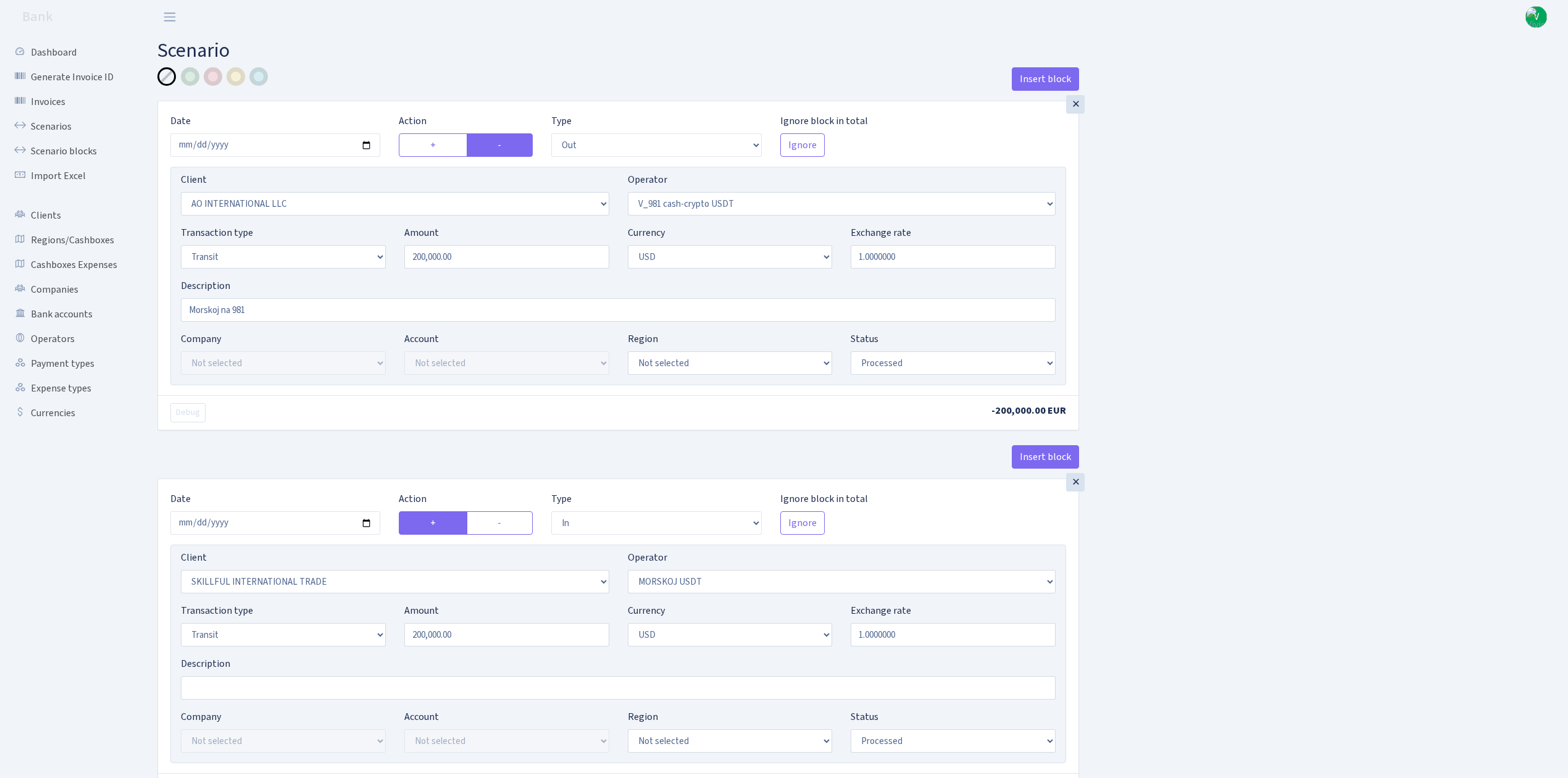
select select "out"
select select "2883"
select select "435"
select select "5"
select select "2"
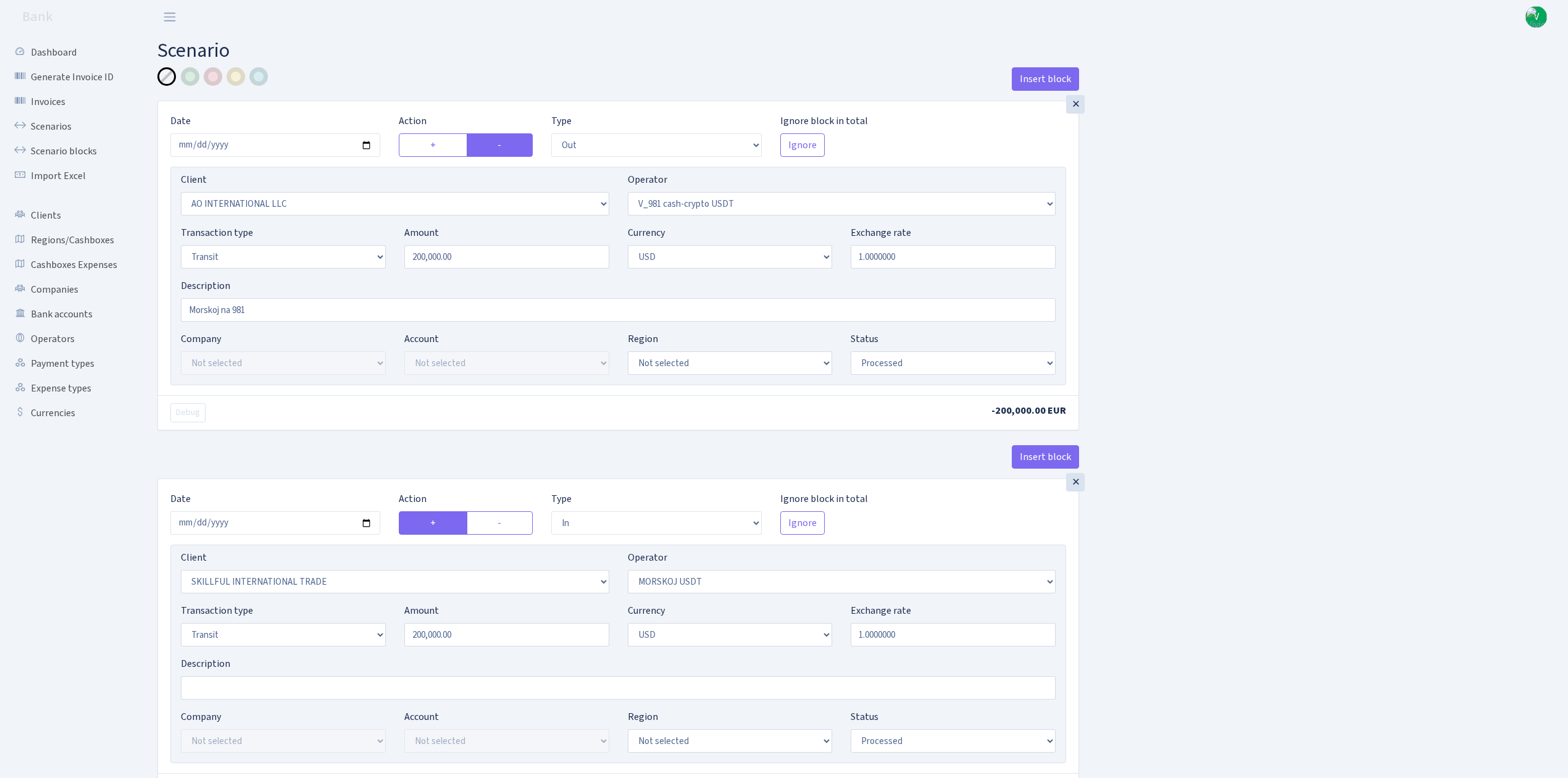
select select "processed"
select select "in"
select select "2655"
select select "324"
select select "5"
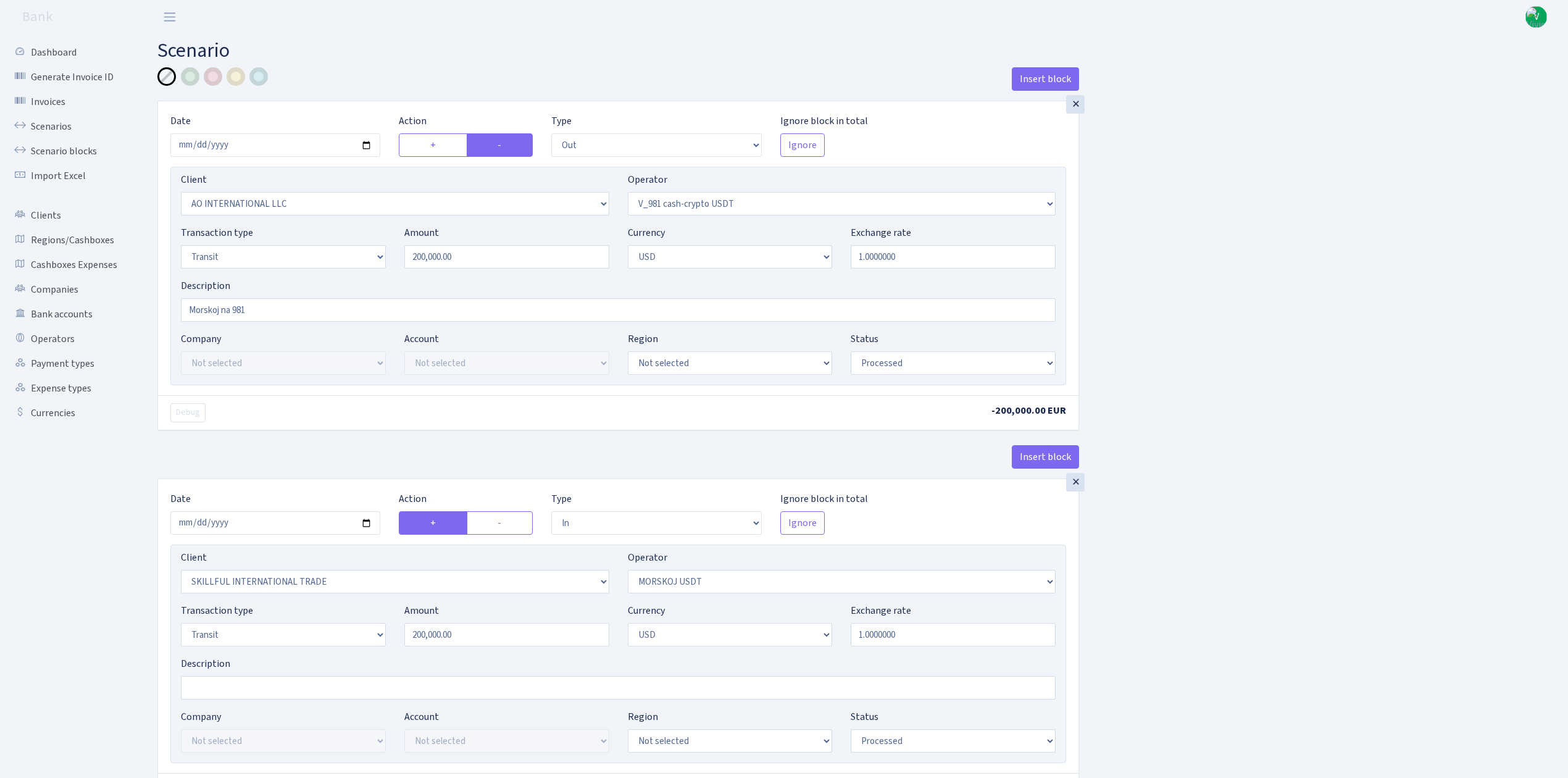
select select "2"
select select "processed"
select select "commission"
select select "324"
select select "processed"
